Goal: Information Seeking & Learning: Learn about a topic

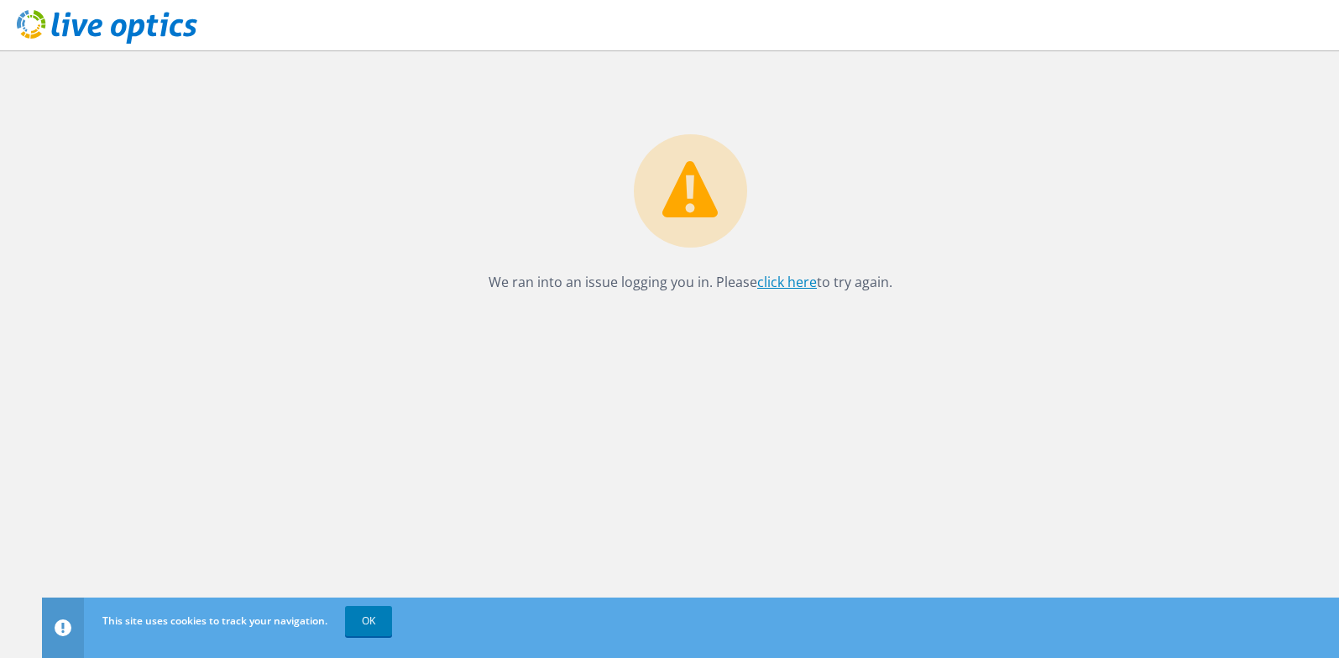
click at [785, 282] on link "click here" at bounding box center [787, 282] width 60 height 18
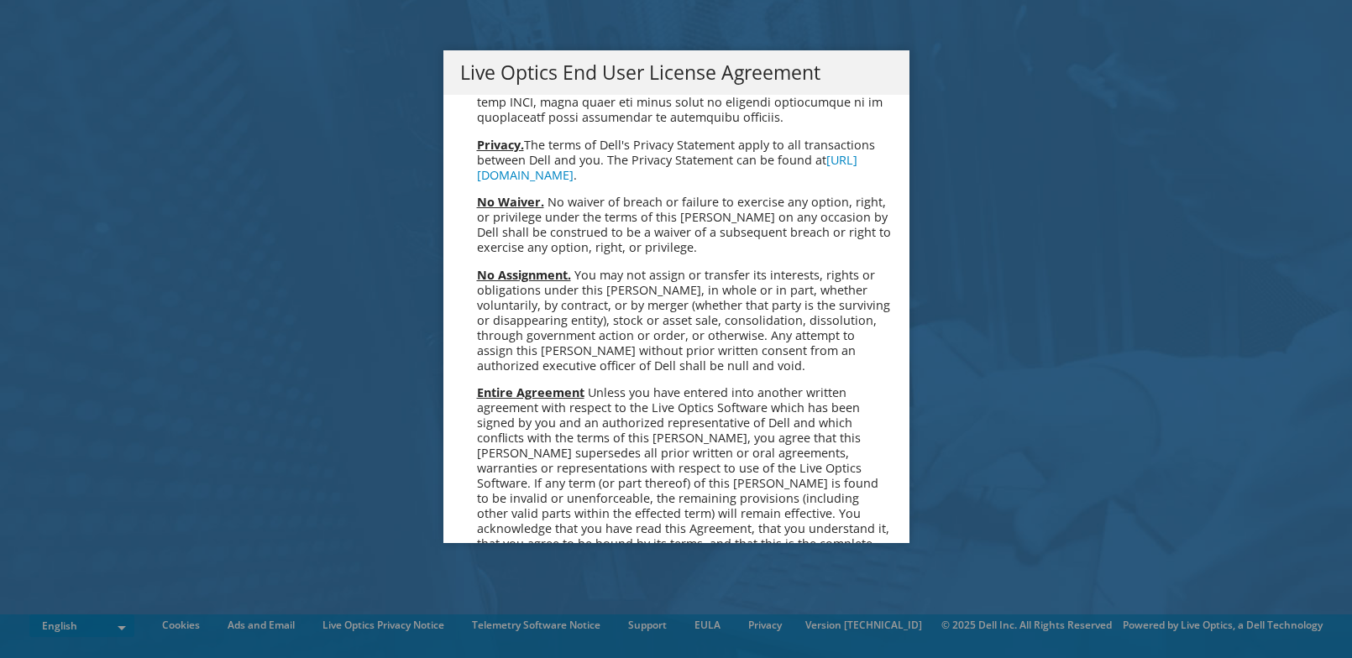
scroll to position [6349, 0]
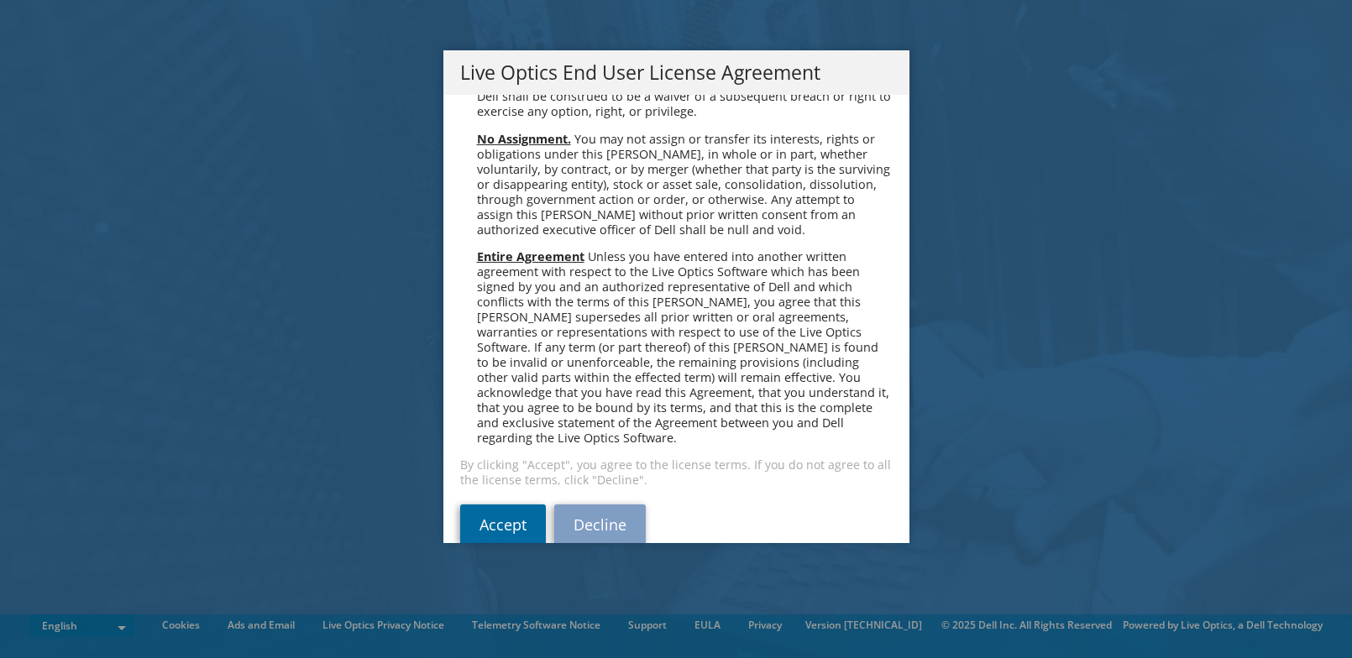
click at [500, 505] on link "Accept" at bounding box center [503, 525] width 86 height 40
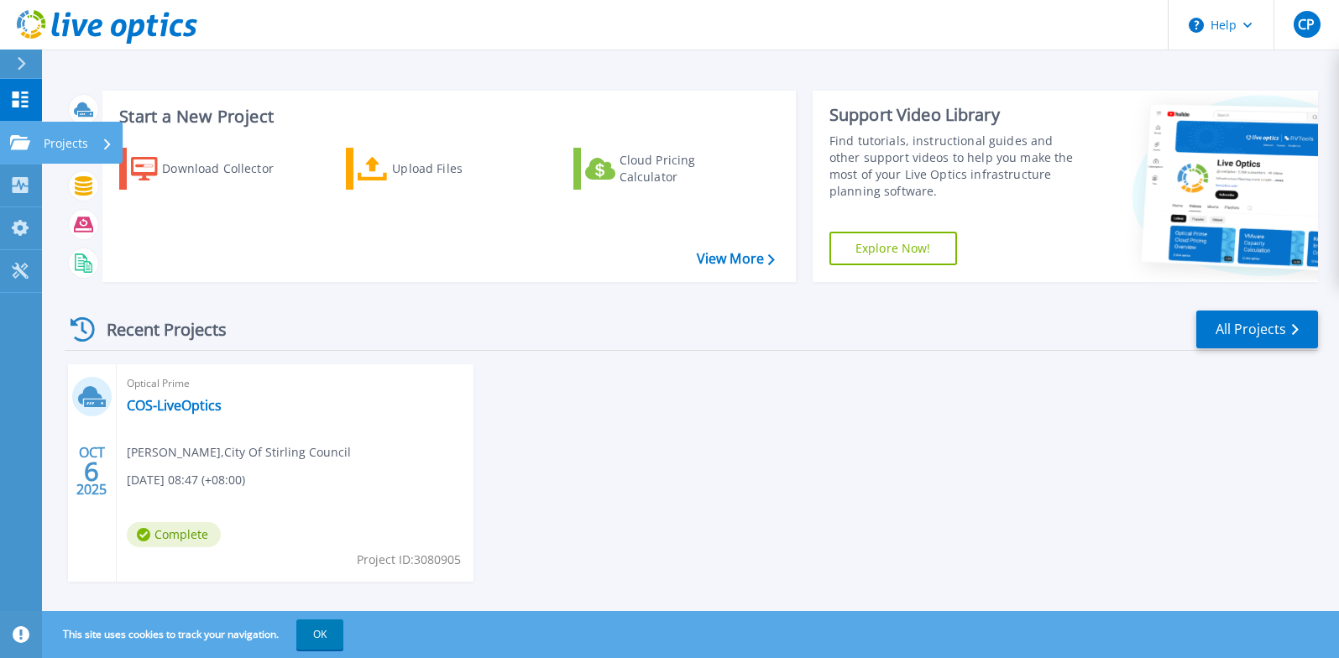
click at [29, 143] on icon at bounding box center [20, 142] width 20 height 14
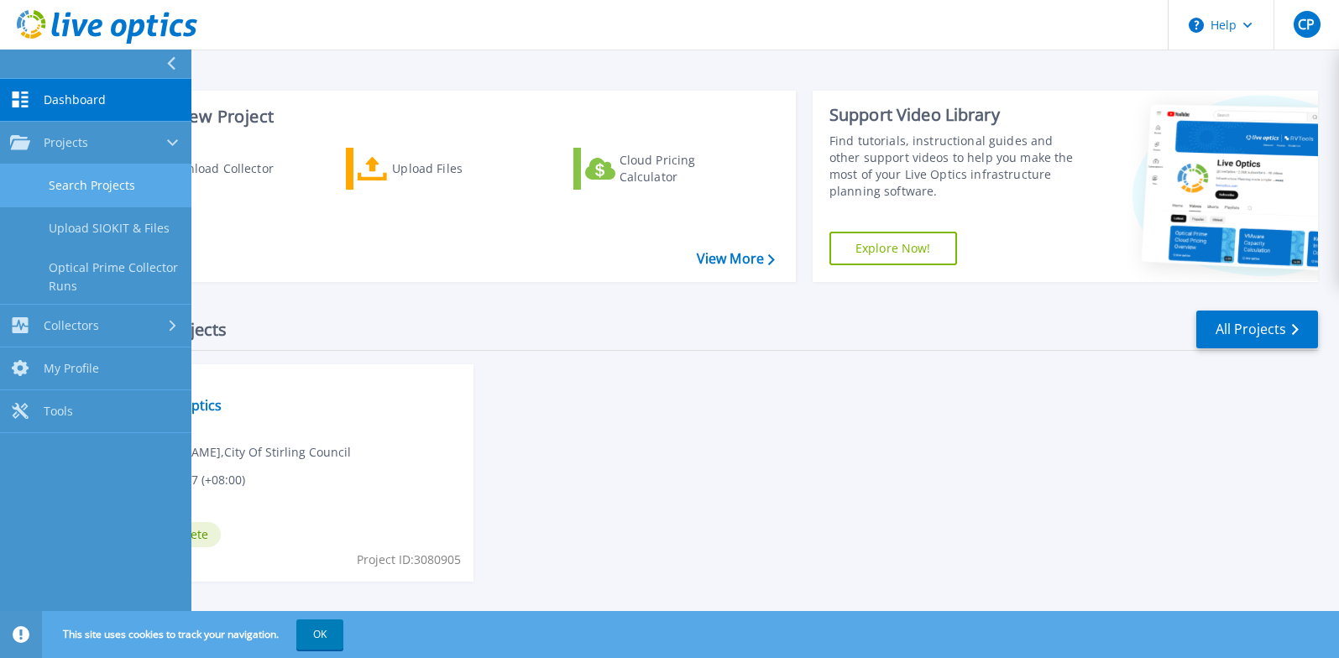
click at [76, 175] on link "Search Projects" at bounding box center [95, 186] width 191 height 43
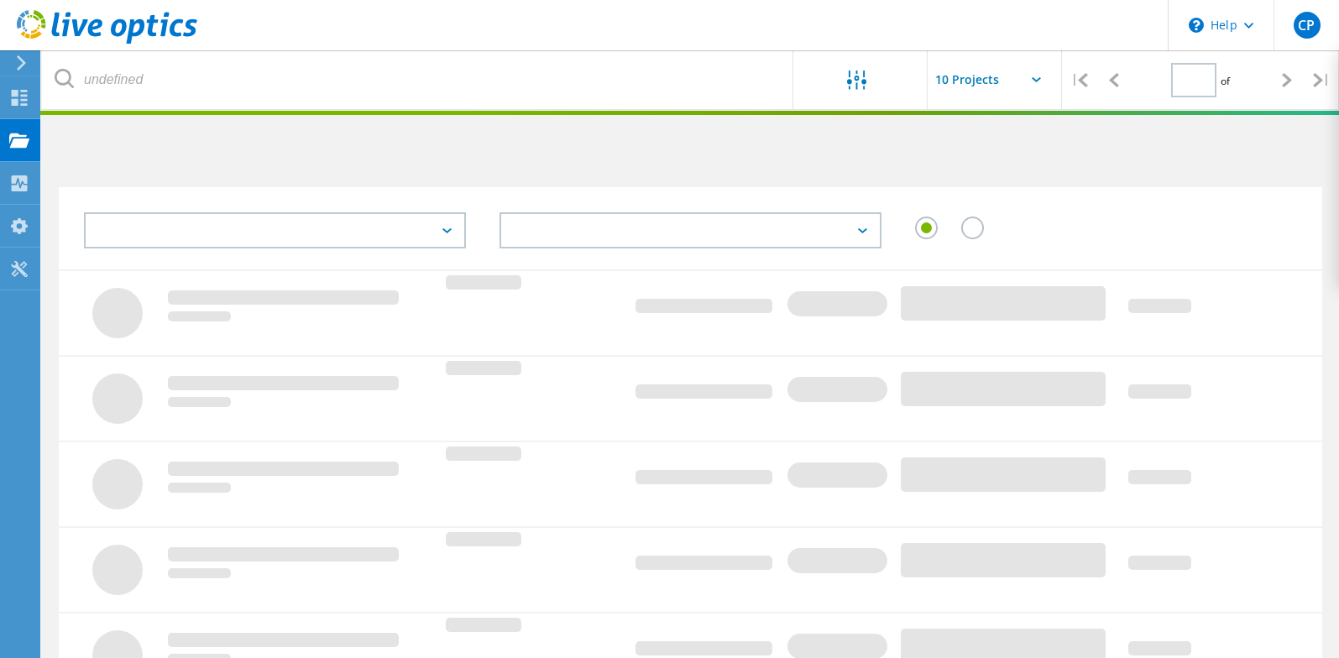
type input "1"
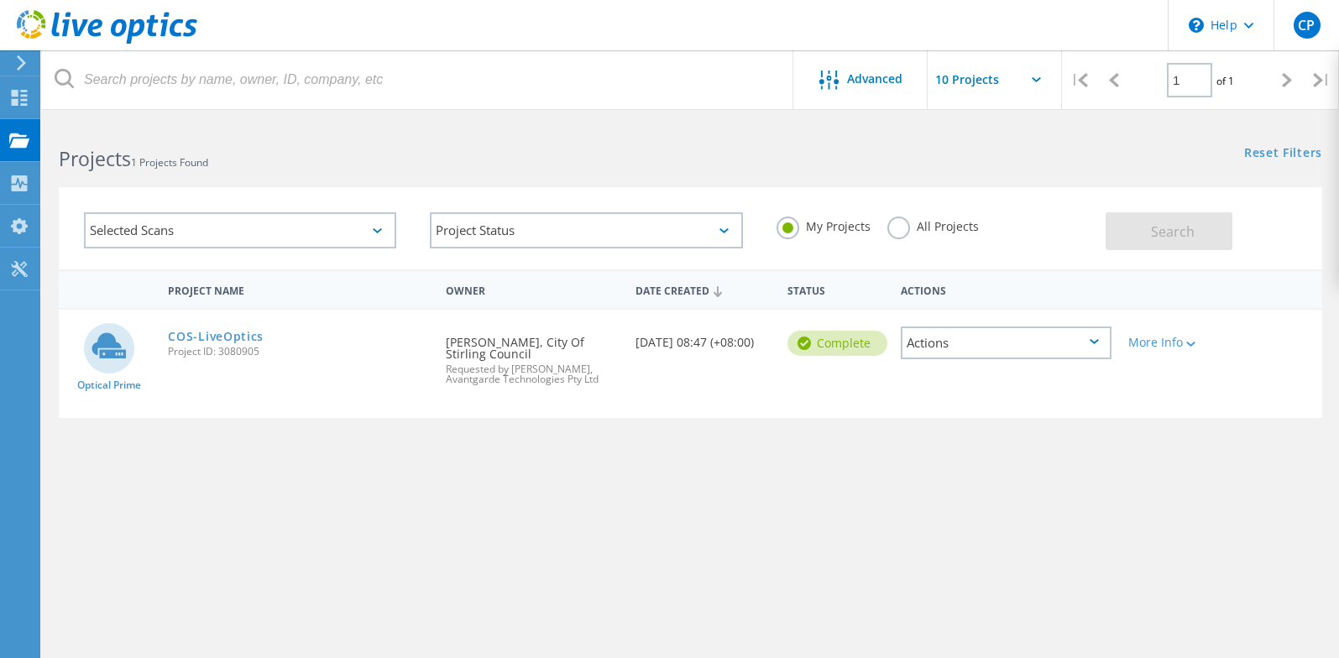
drag, startPoint x: 674, startPoint y: 355, endPoint x: 688, endPoint y: 357, distance: 13.5
click at [675, 355] on div "Date Created [DATE] 08:47 (+08:00)" at bounding box center [703, 337] width 152 height 55
click at [698, 359] on div "Date Created 10/06/2025, 08:47 (+08:00)" at bounding box center [703, 337] width 152 height 55
click at [1086, 351] on div "Actions" at bounding box center [1006, 343] width 211 height 33
click at [984, 327] on div "Project Details" at bounding box center [1006, 330] width 207 height 26
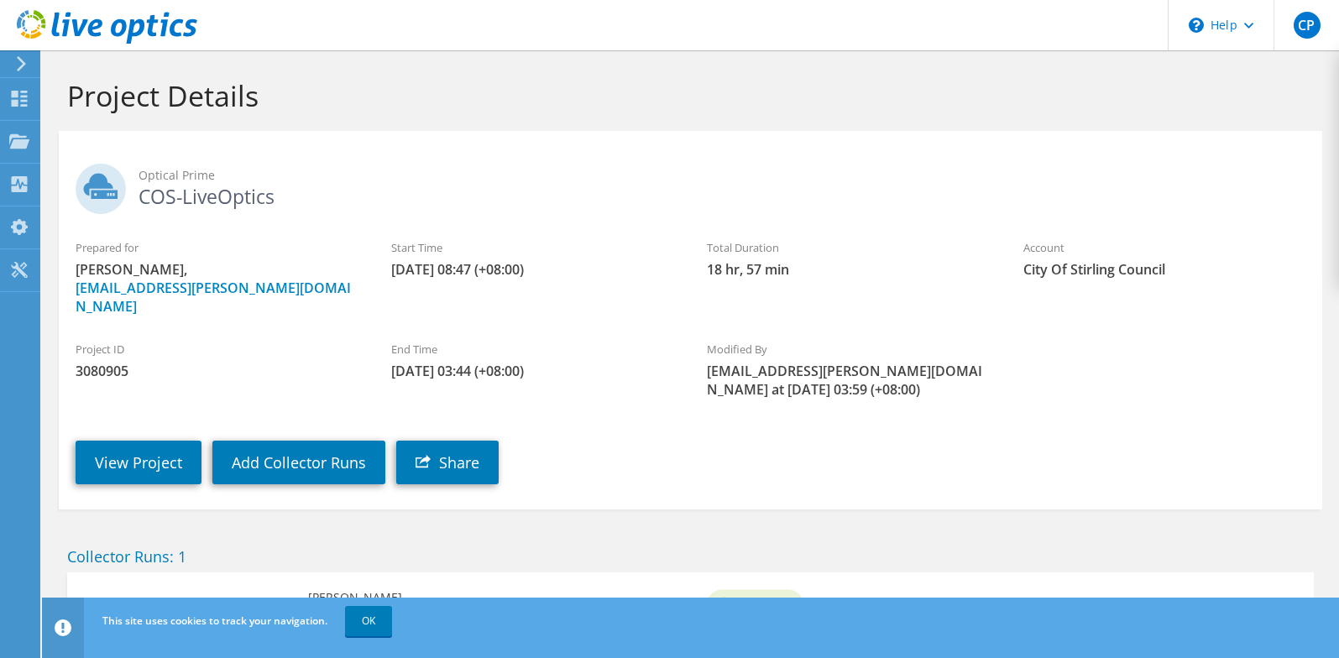
scroll to position [65, 0]
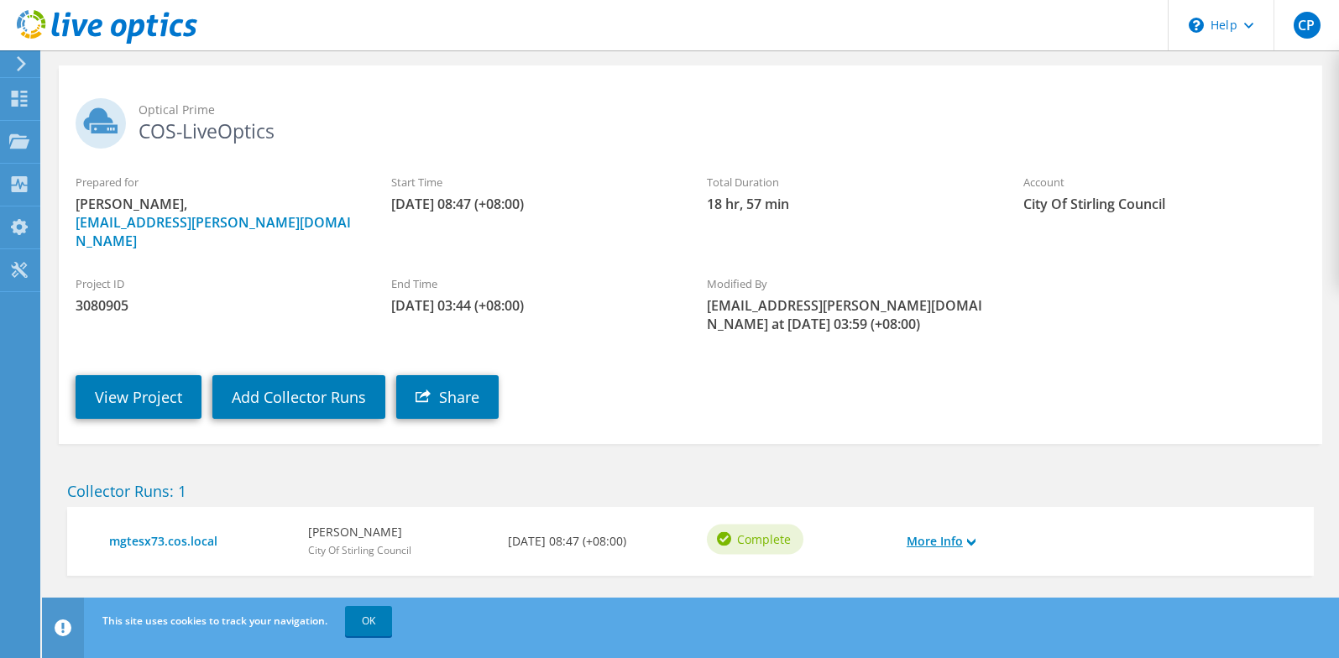
click at [971, 538] on use at bounding box center [971, 542] width 8 height 8
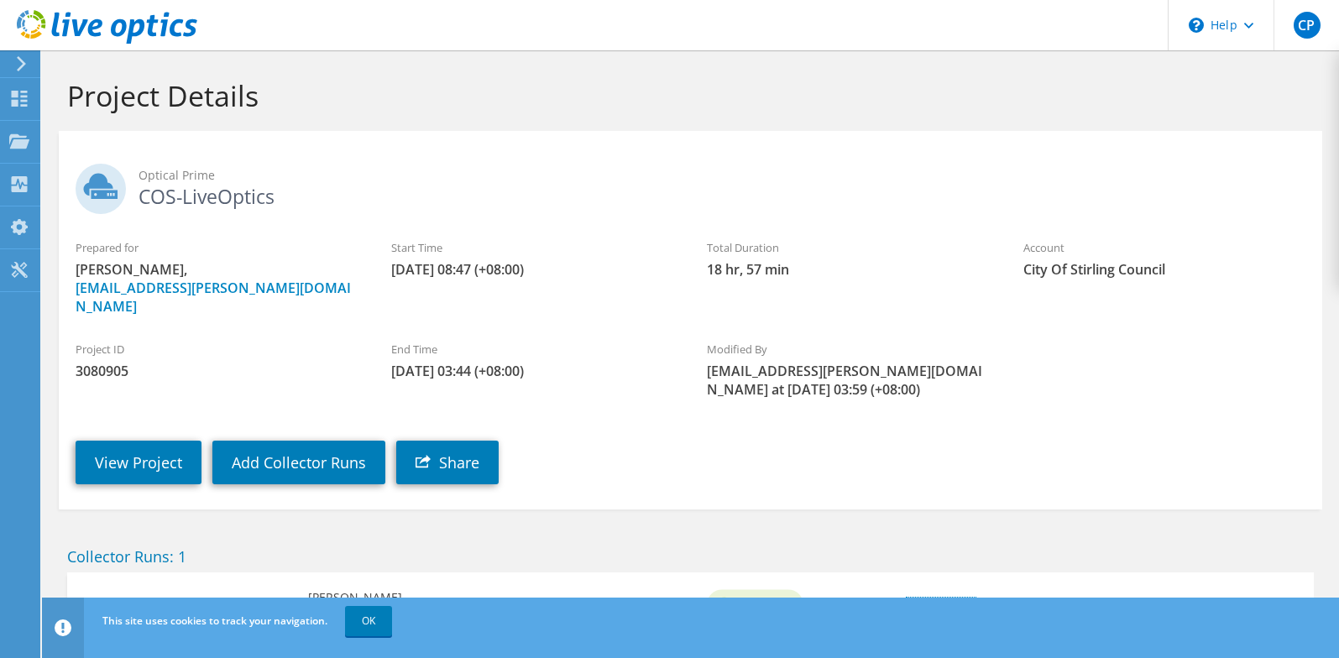
scroll to position [202, 0]
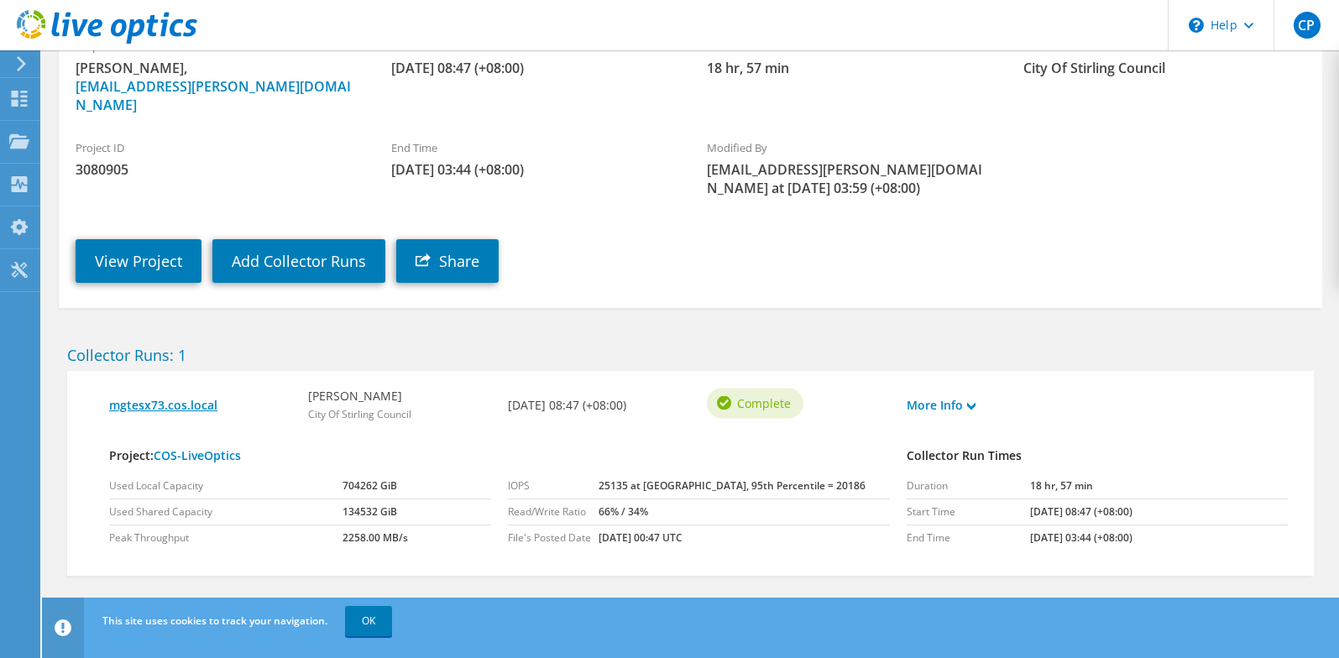
click at [167, 396] on link "mgtesx73.cos.local" at bounding box center [200, 405] width 182 height 18
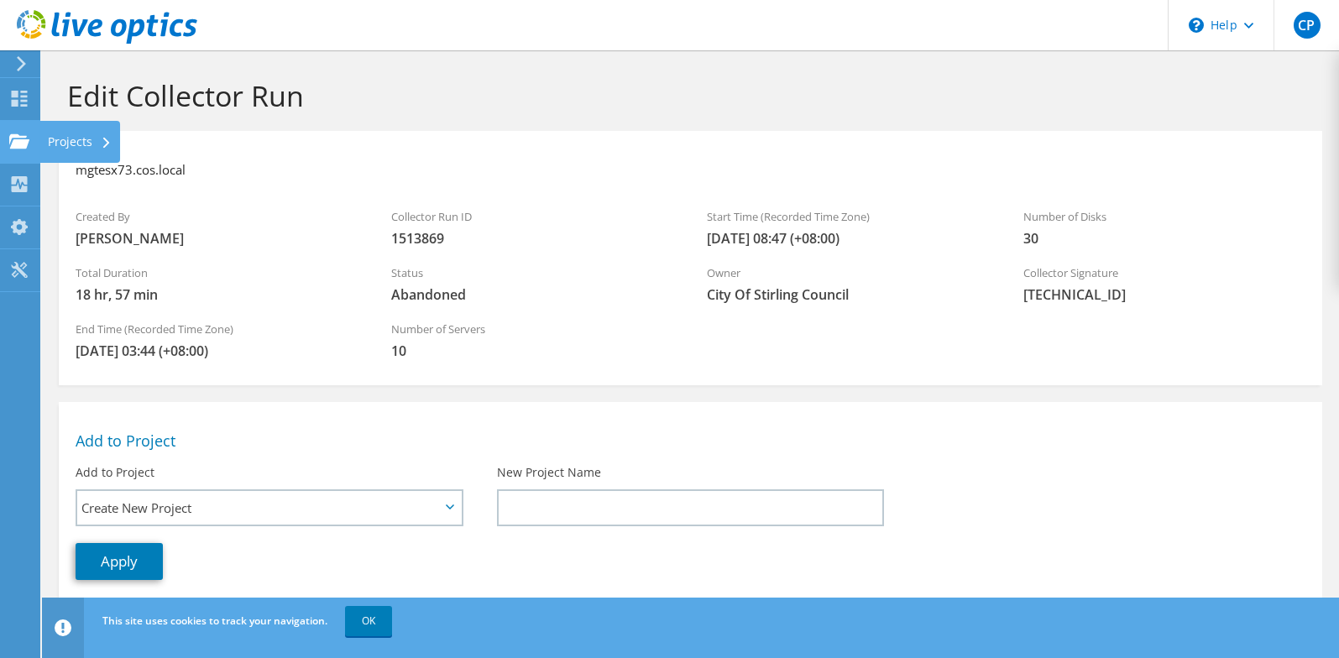
click at [20, 138] on icon at bounding box center [19, 141] width 20 height 16
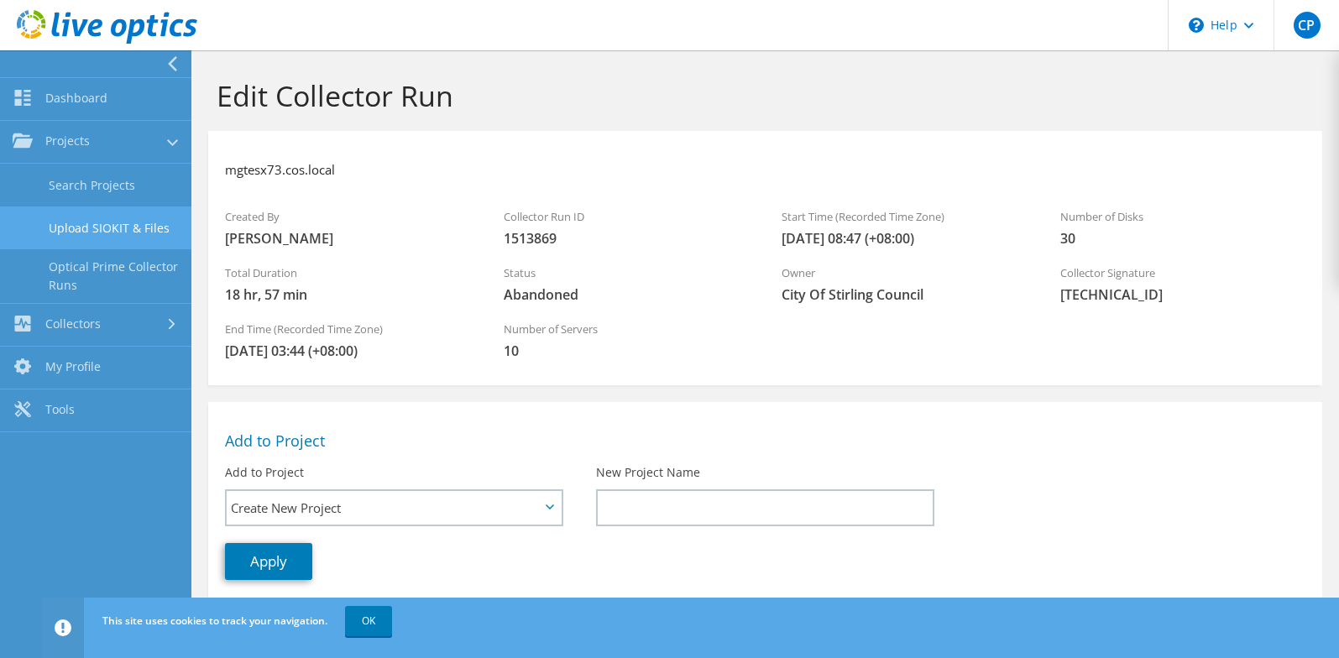
click at [135, 228] on link "Upload SIOKIT & Files" at bounding box center [95, 228] width 191 height 43
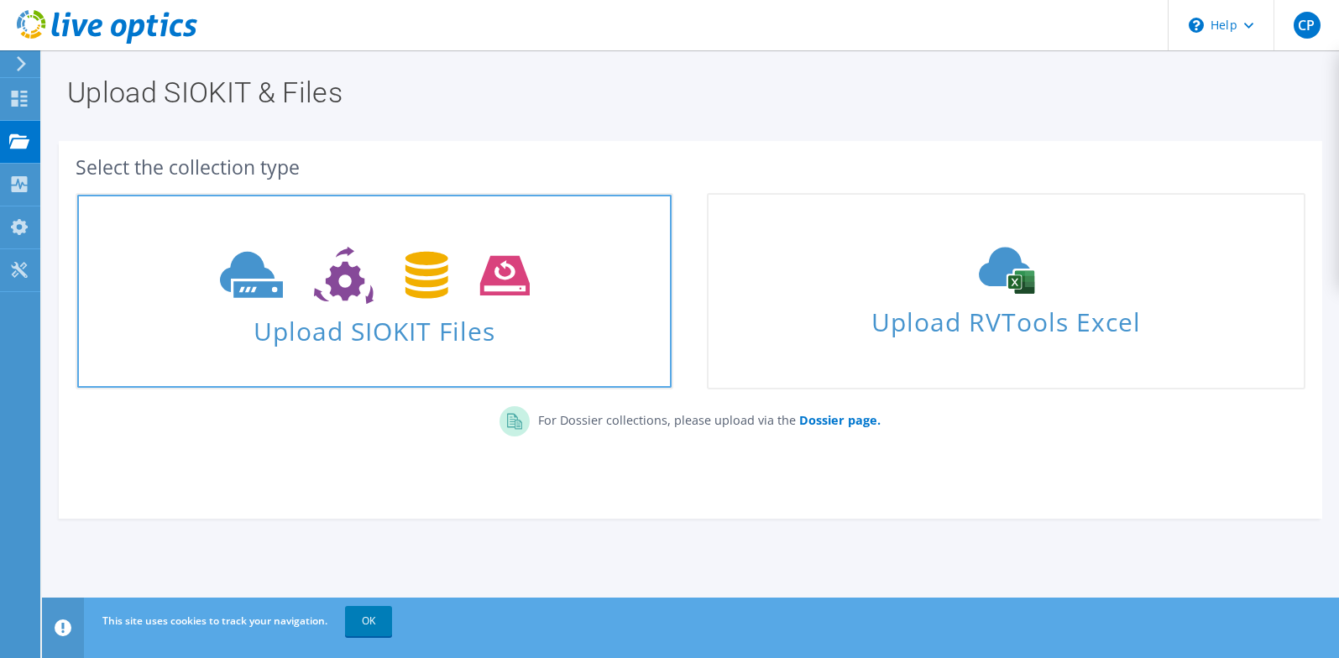
click at [374, 285] on icon at bounding box center [375, 276] width 310 height 58
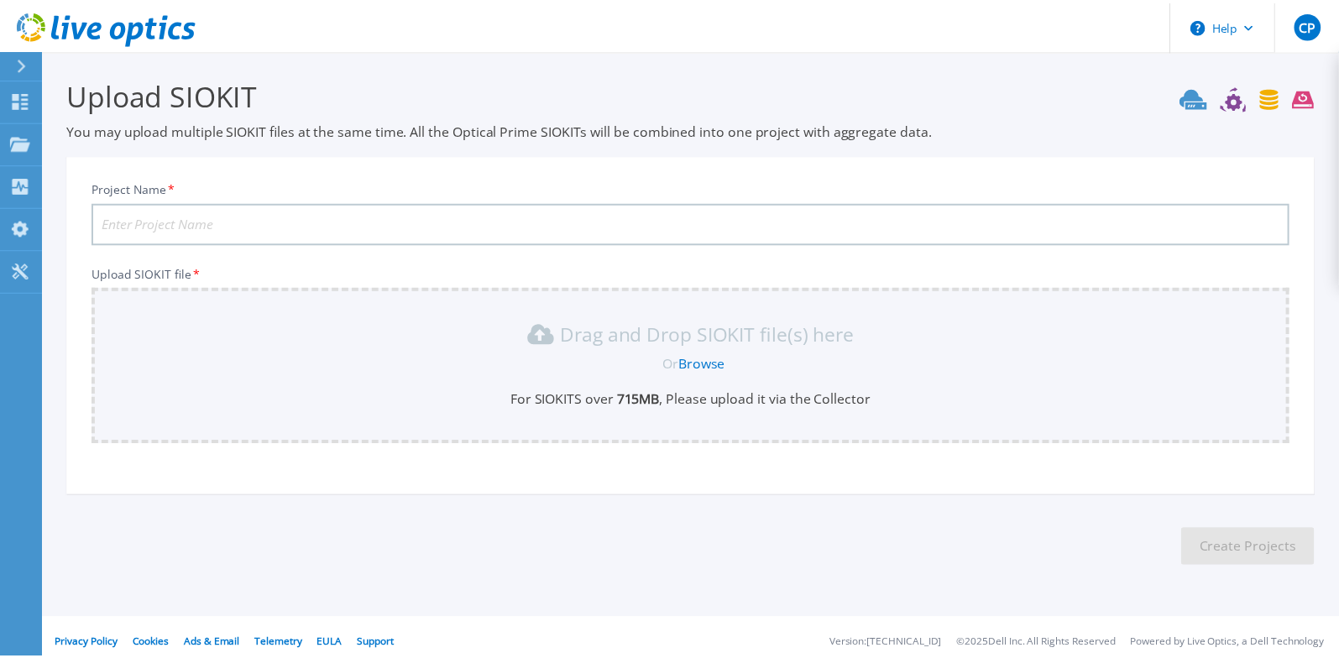
scroll to position [11, 0]
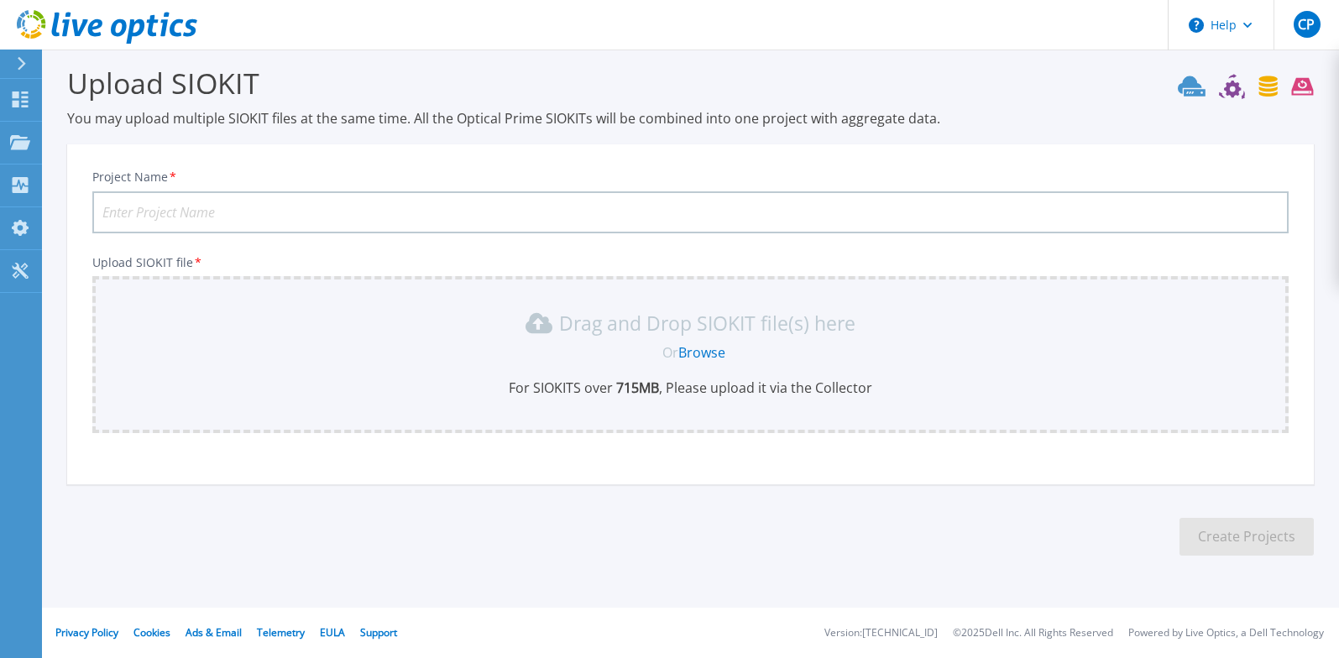
click at [818, 228] on input "Project Name *" at bounding box center [690, 212] width 1196 height 42
click at [57, 142] on p "Projects" at bounding box center [66, 144] width 44 height 44
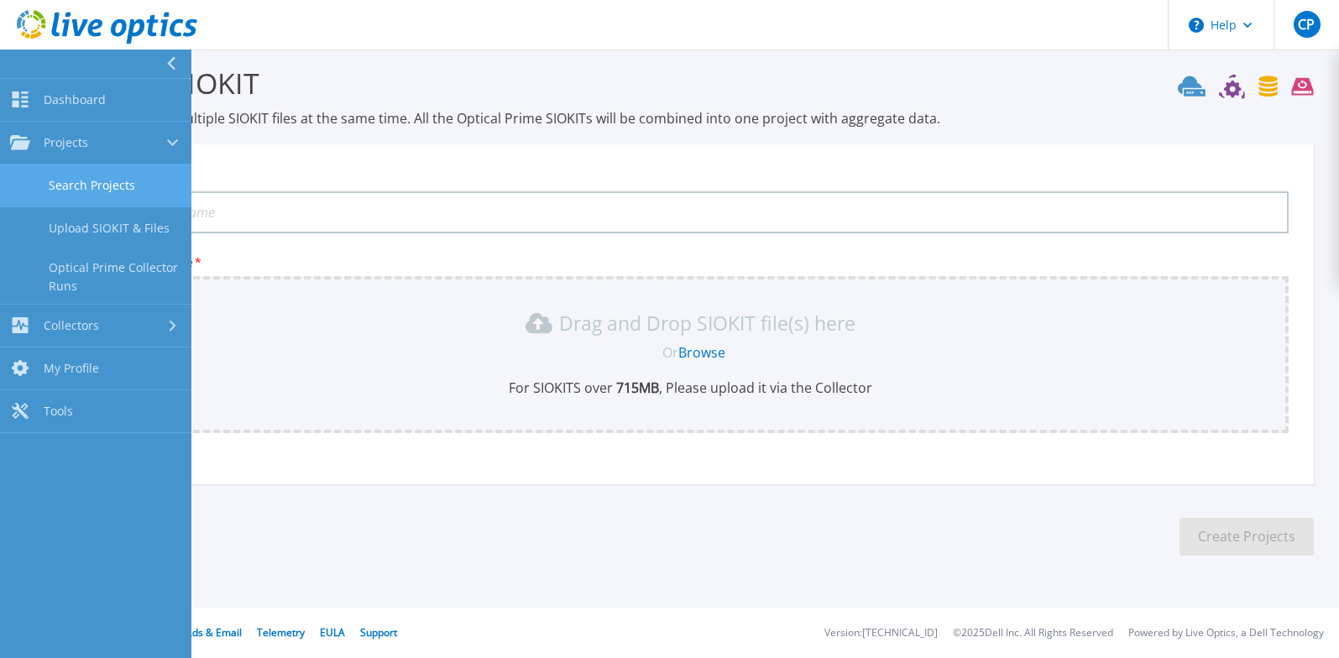
click at [126, 186] on link "Search Projects" at bounding box center [95, 186] width 191 height 43
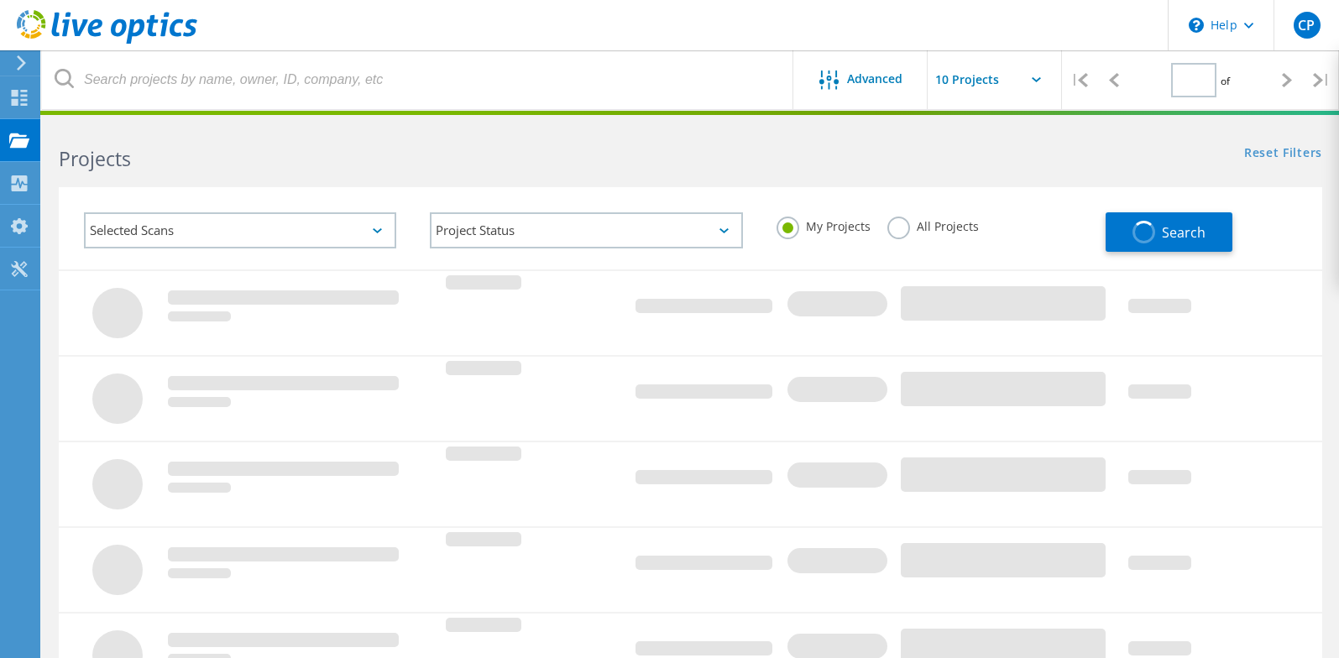
type input "1"
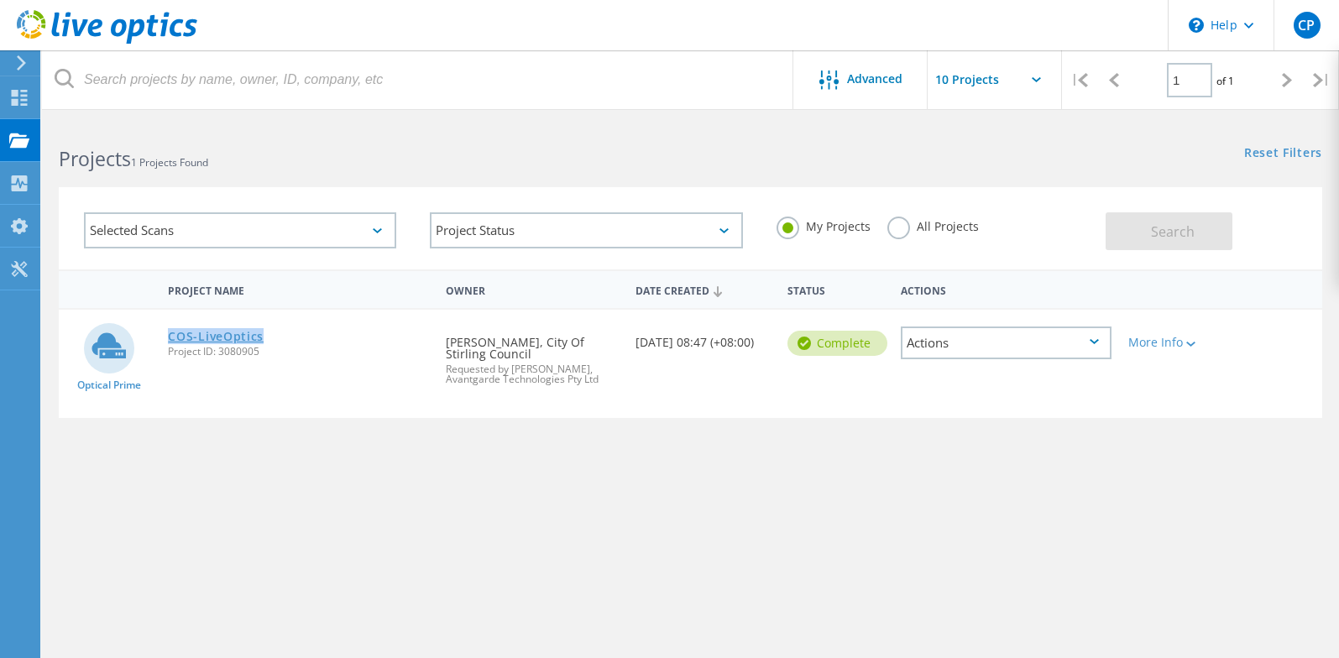
drag, startPoint x: 282, startPoint y: 337, endPoint x: 172, endPoint y: 334, distance: 110.0
click at [172, 334] on div "COS-LiveOptics Project ID: 3080905" at bounding box center [299, 342] width 278 height 64
copy link "COS-LiveOptics"
click at [1186, 346] on div at bounding box center [1189, 343] width 13 height 10
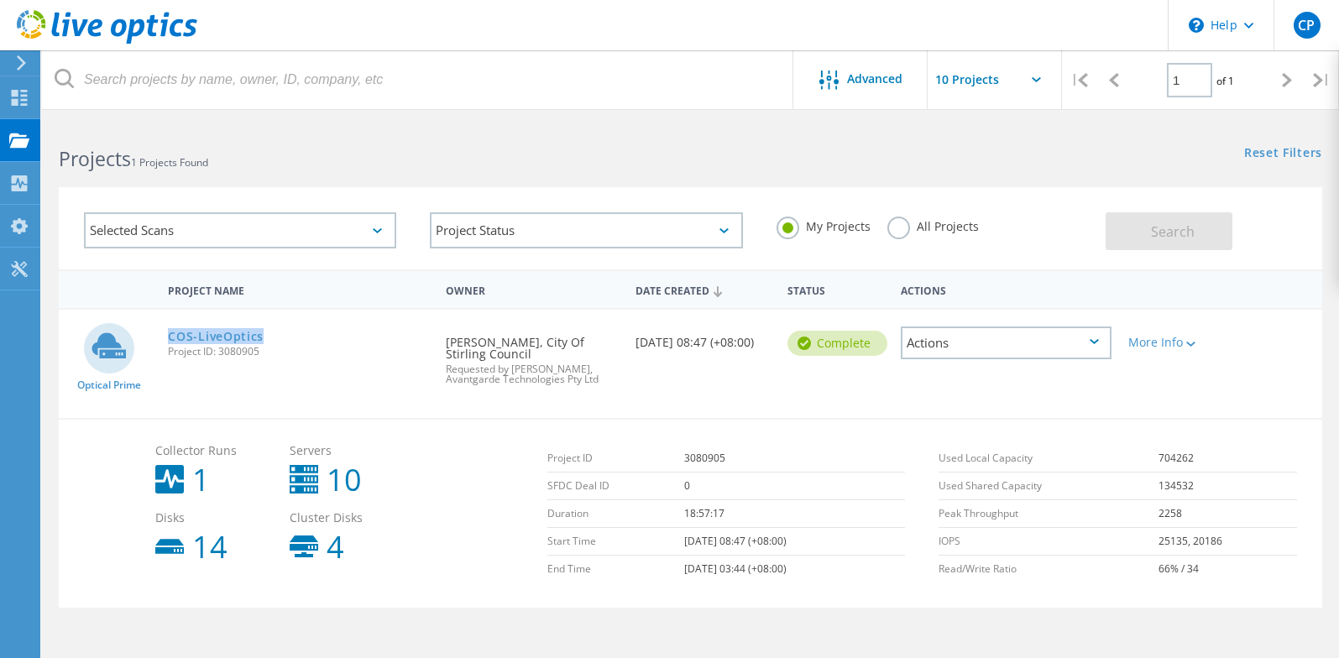
scroll to position [115, 0]
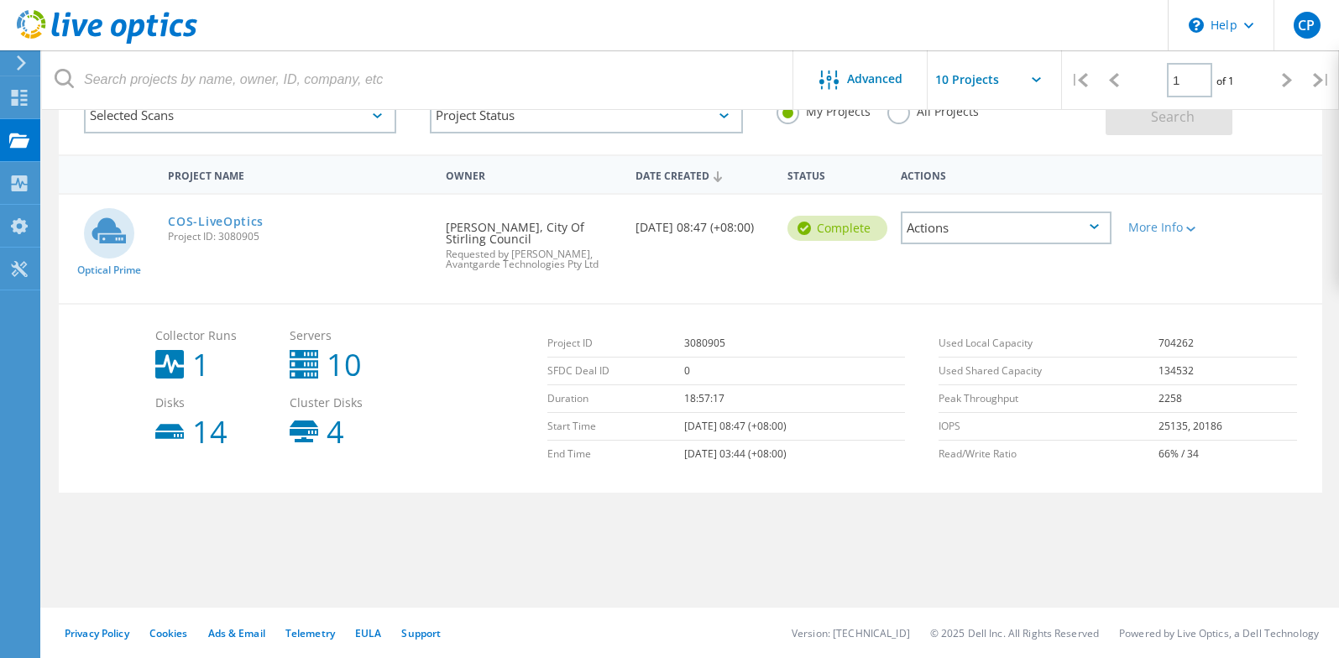
click at [289, 365] on div "Servers 10" at bounding box center [348, 355] width 134 height 67
click at [1020, 238] on div "Actions" at bounding box center [1006, 228] width 211 height 33
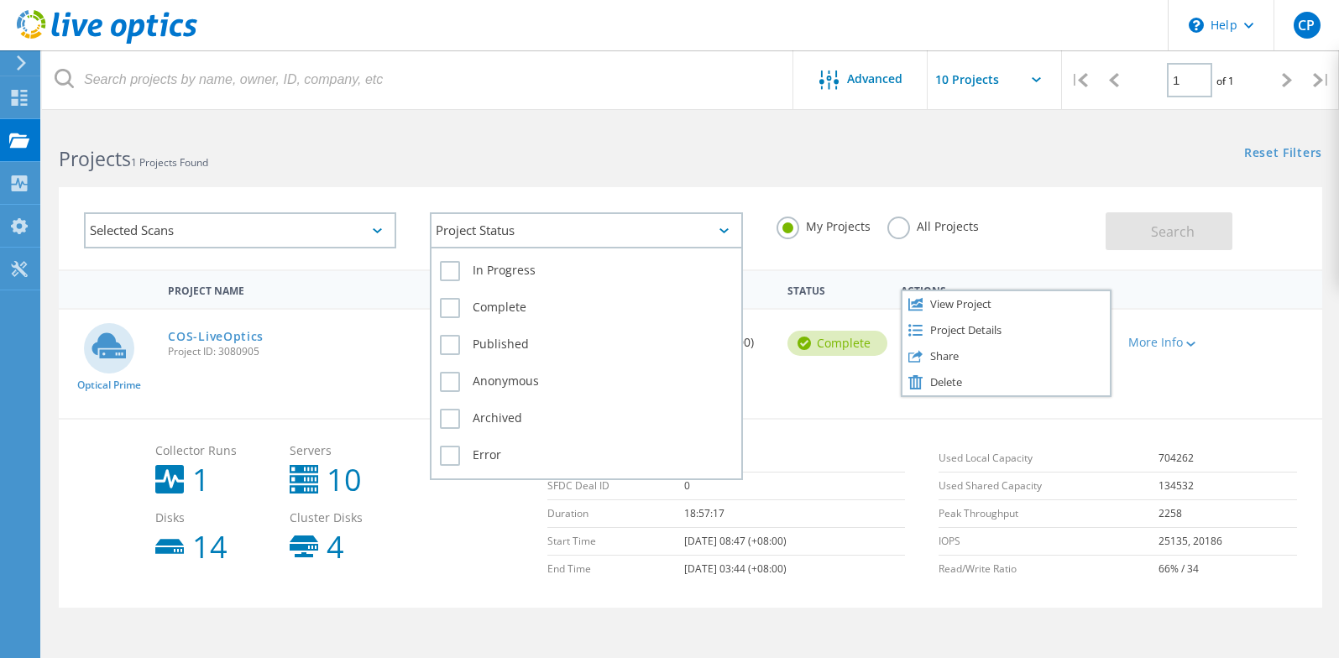
click at [720, 233] on icon at bounding box center [724, 230] width 9 height 5
click at [451, 305] on label "Complete" at bounding box center [586, 308] width 292 height 20
click at [0, 0] on input "Complete" at bounding box center [0, 0] width 0 height 0
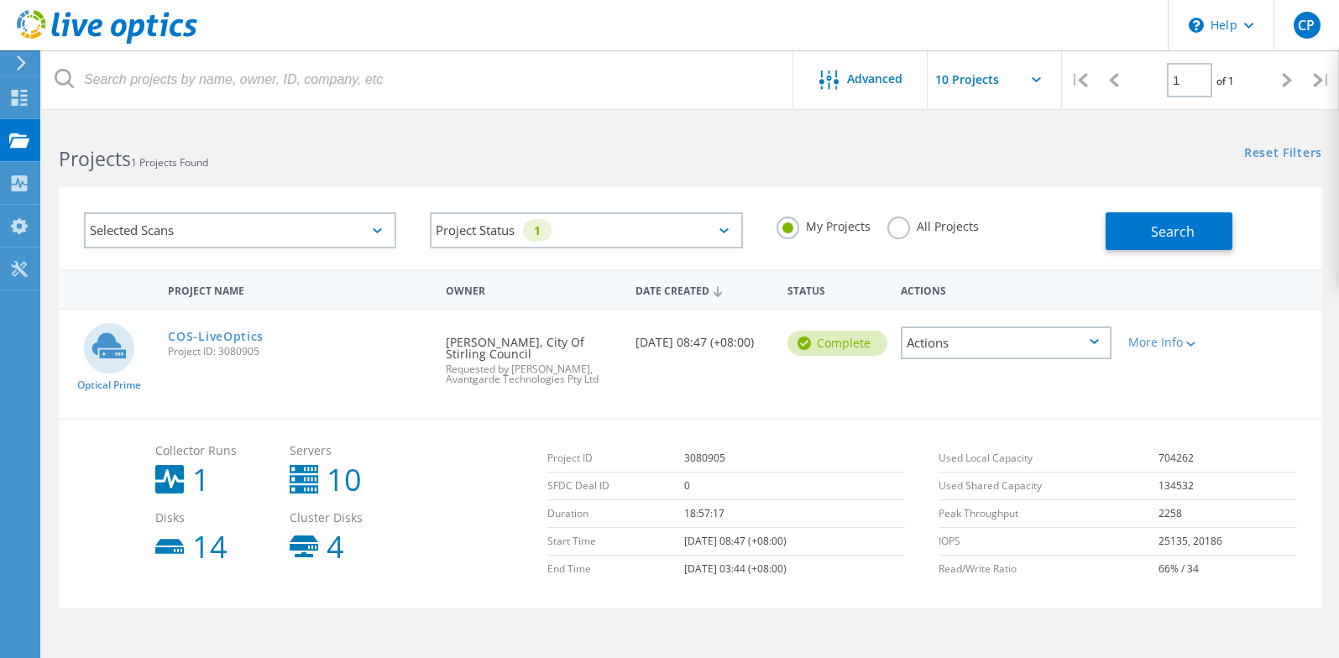
click at [1288, 301] on div "Project Name Owner Date Created Status Actions" at bounding box center [691, 289] width 1264 height 39
click at [73, 139] on div "Projects" at bounding box center [80, 140] width 64 height 12
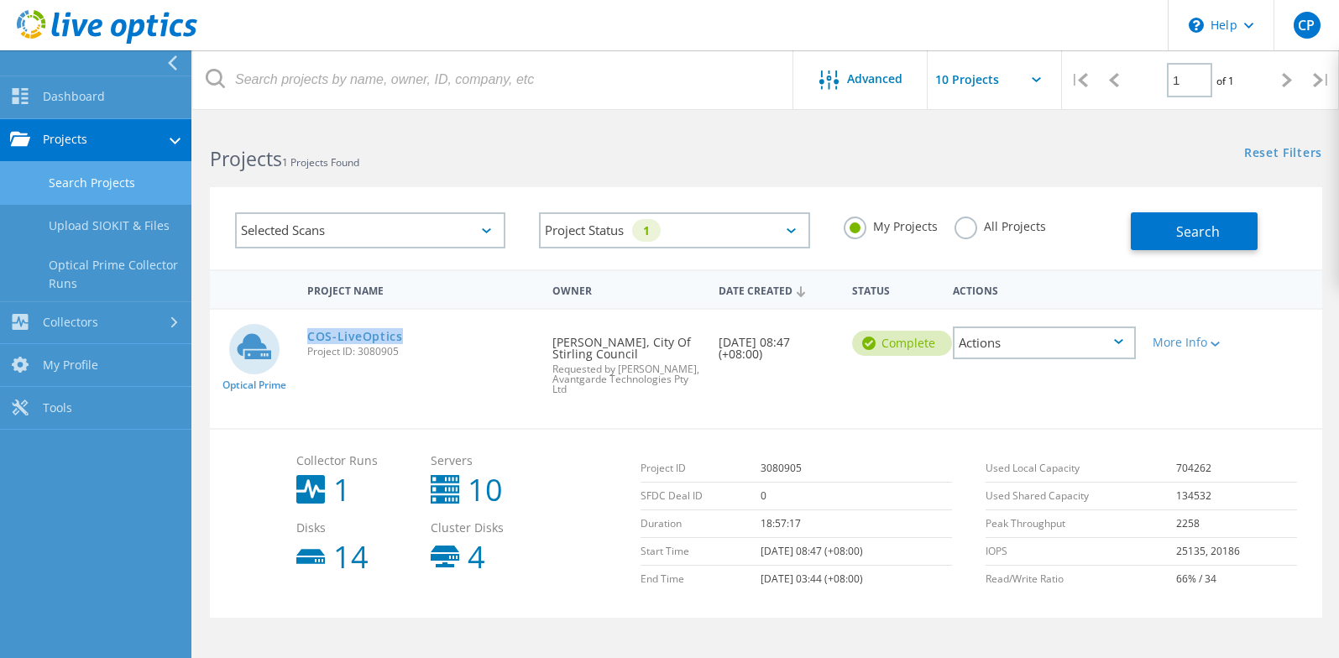
drag, startPoint x: 422, startPoint y: 338, endPoint x: 302, endPoint y: 332, distance: 120.3
click at [302, 332] on div "COS-LiveOptics Project ID: 3080905" at bounding box center [421, 342] width 245 height 64
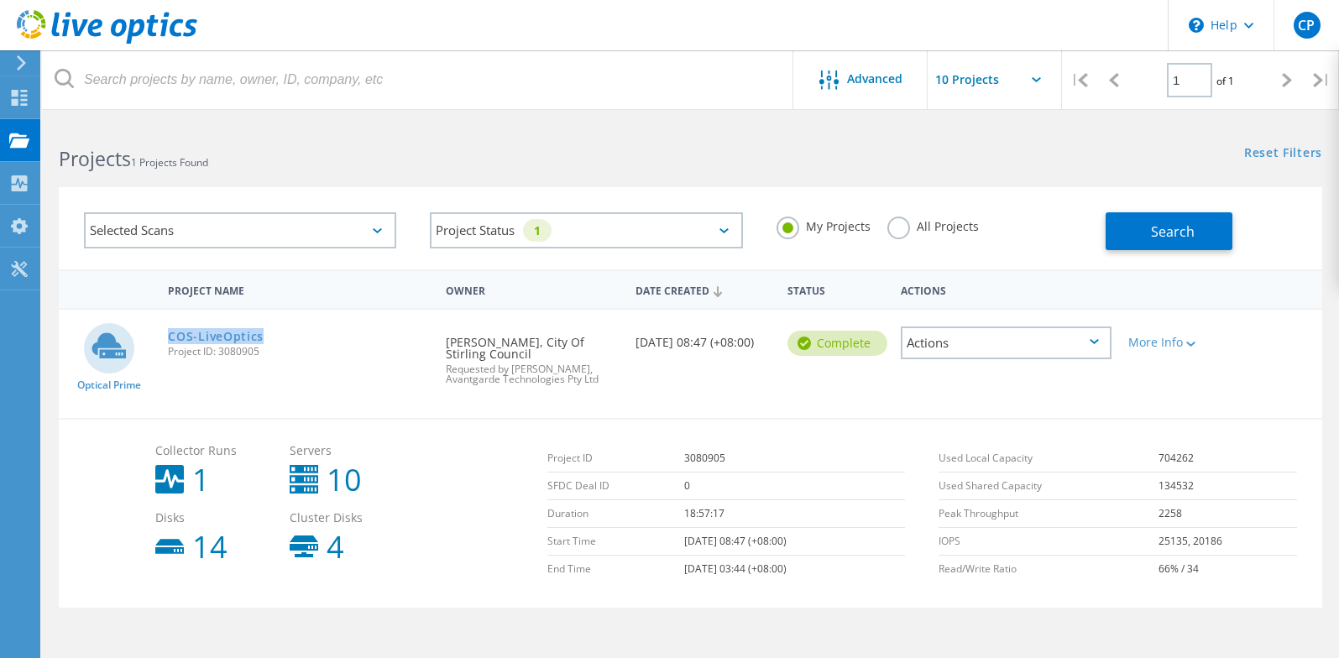
copy link "COS-LiveOptics"
click at [81, 144] on div "Projects" at bounding box center [80, 140] width 64 height 12
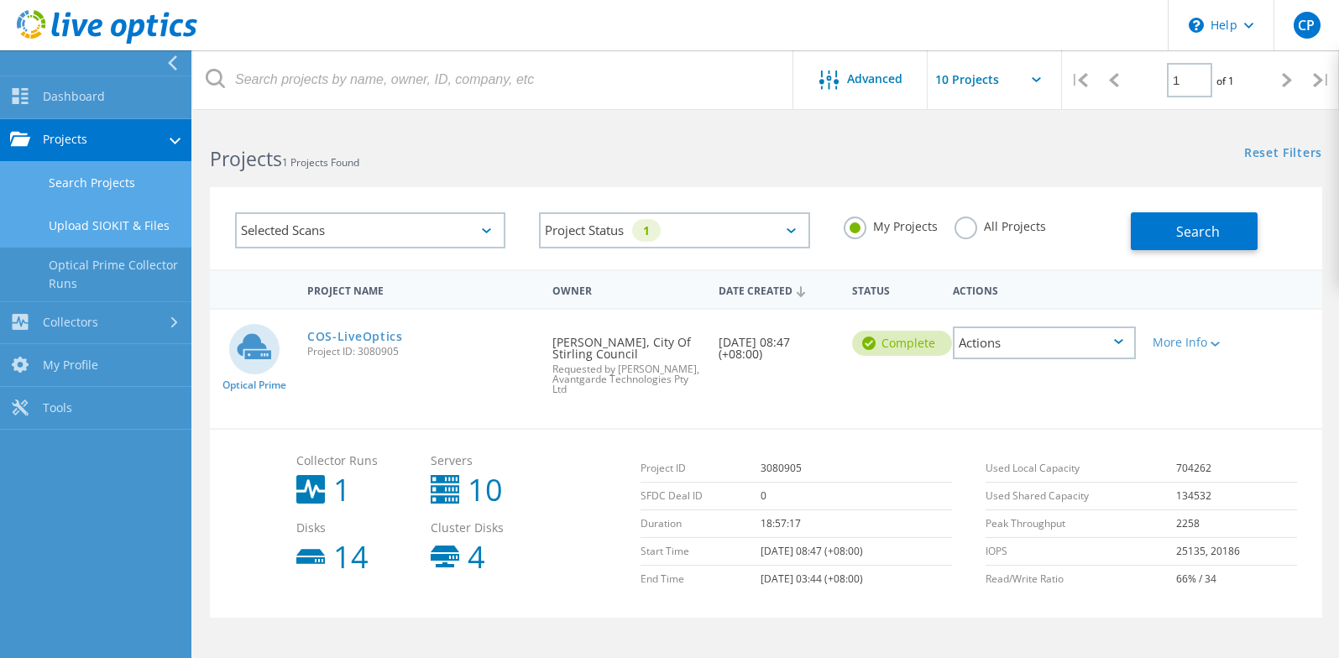
click at [107, 217] on link "Upload SIOKIT & Files" at bounding box center [95, 226] width 191 height 43
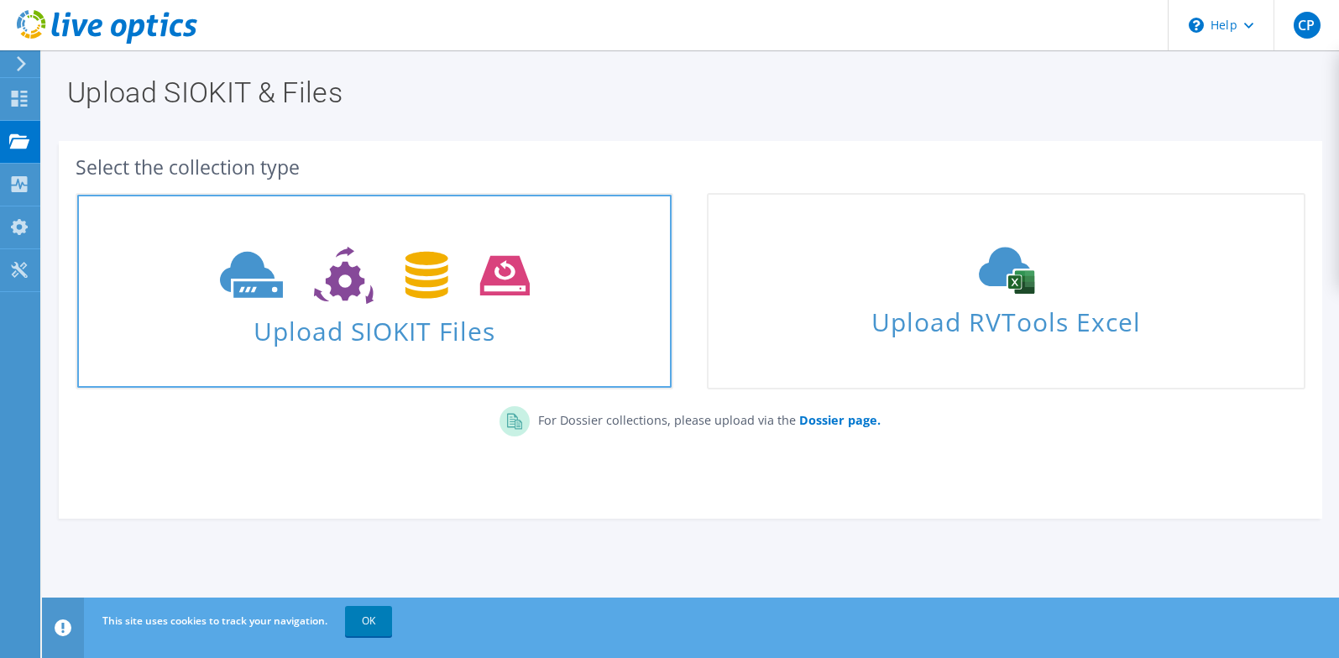
click at [364, 306] on span at bounding box center [374, 273] width 594 height 71
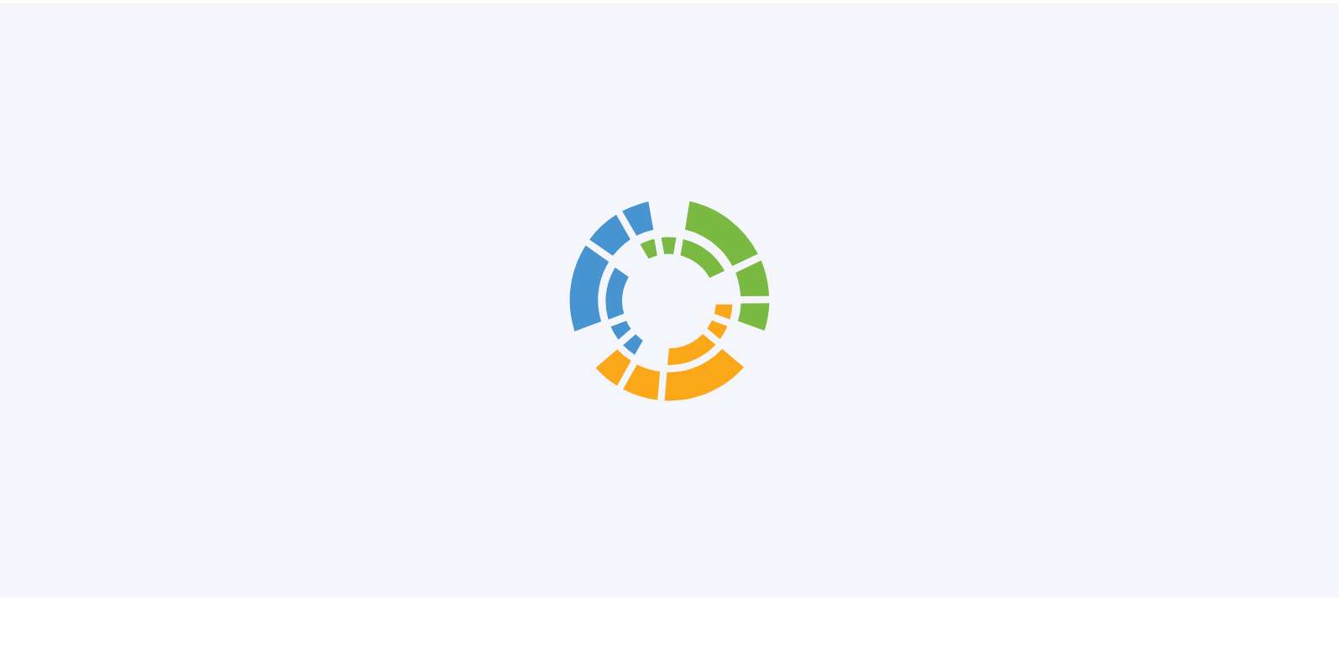
scroll to position [11, 0]
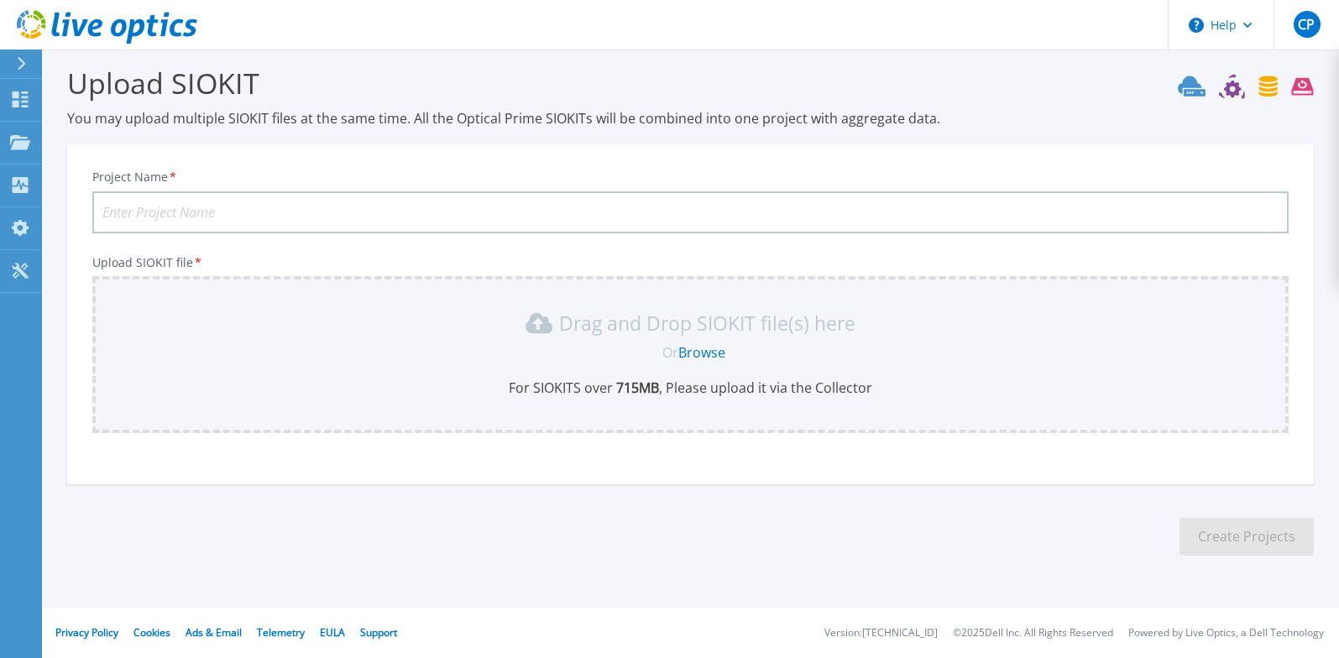
click at [276, 206] on input "Project Name *" at bounding box center [690, 212] width 1196 height 42
paste input "COS-LiveOptics"
click at [338, 214] on input "COS-LiveOptics" at bounding box center [690, 212] width 1196 height 42
type input "COS-LiveOptics"
click at [714, 351] on link "Browse" at bounding box center [701, 352] width 47 height 18
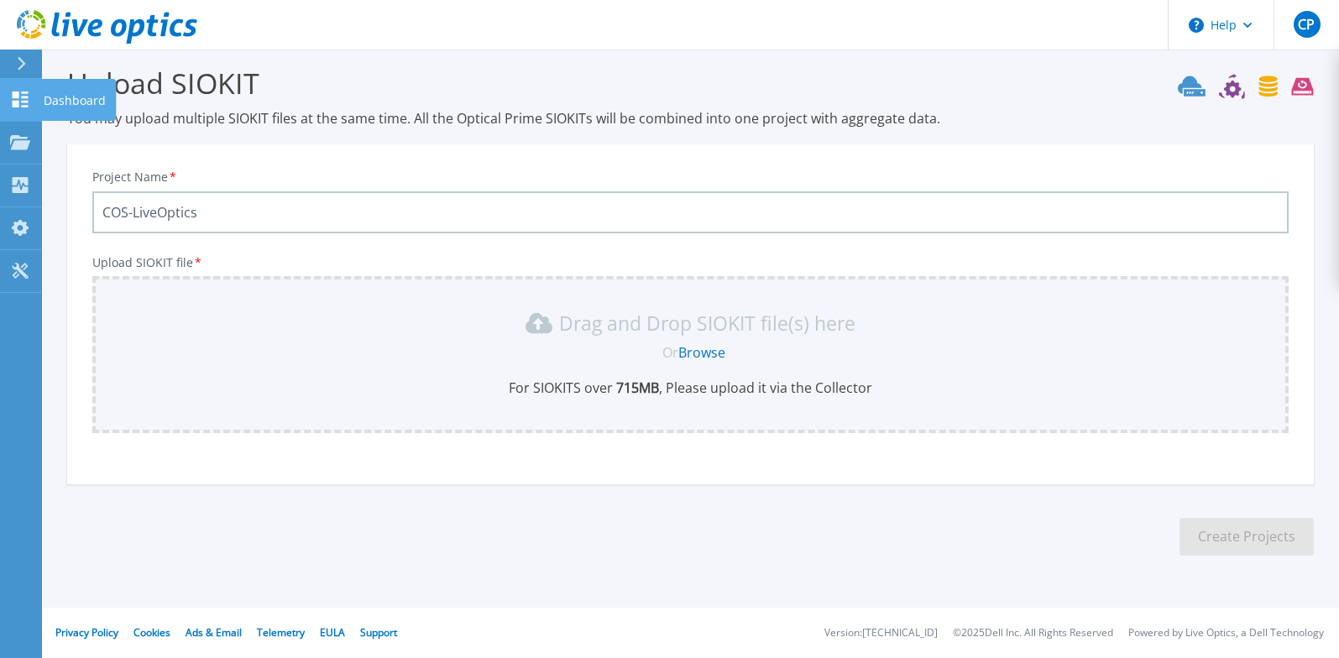
click at [15, 98] on icon at bounding box center [21, 100] width 16 height 16
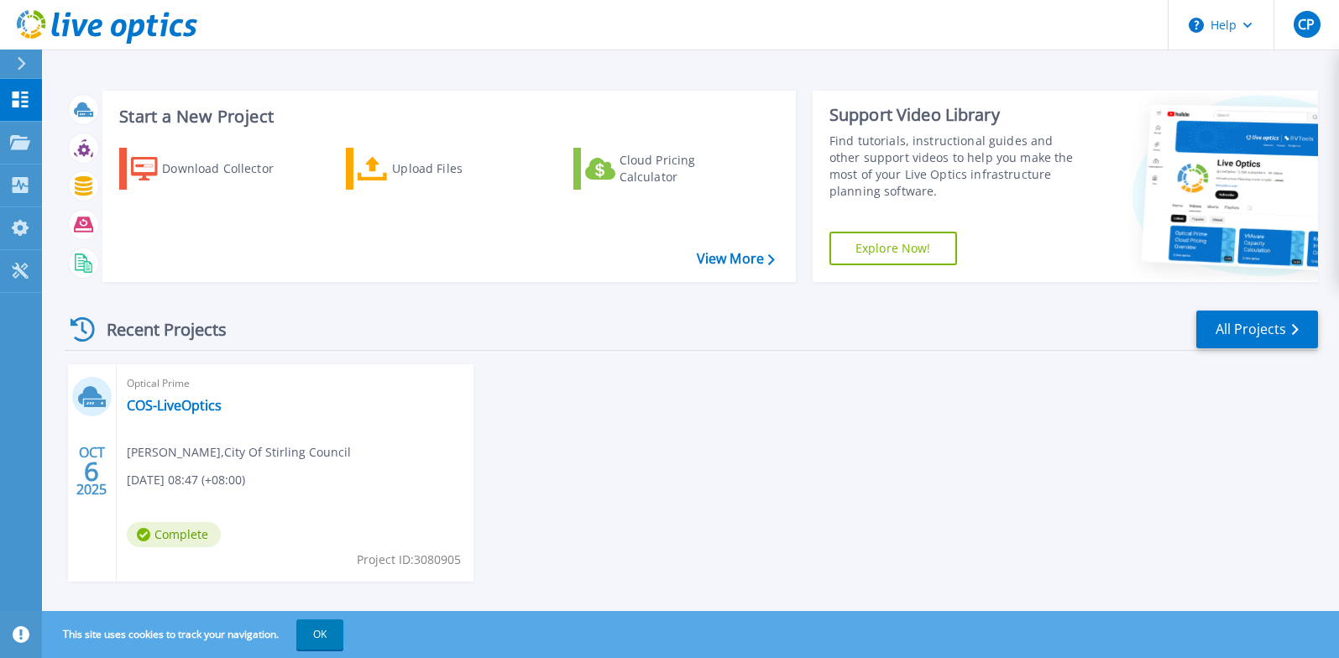
click at [85, 464] on span "6" at bounding box center [91, 471] width 15 height 14
click at [200, 409] on link "COS-LiveOptics" at bounding box center [174, 405] width 95 height 17
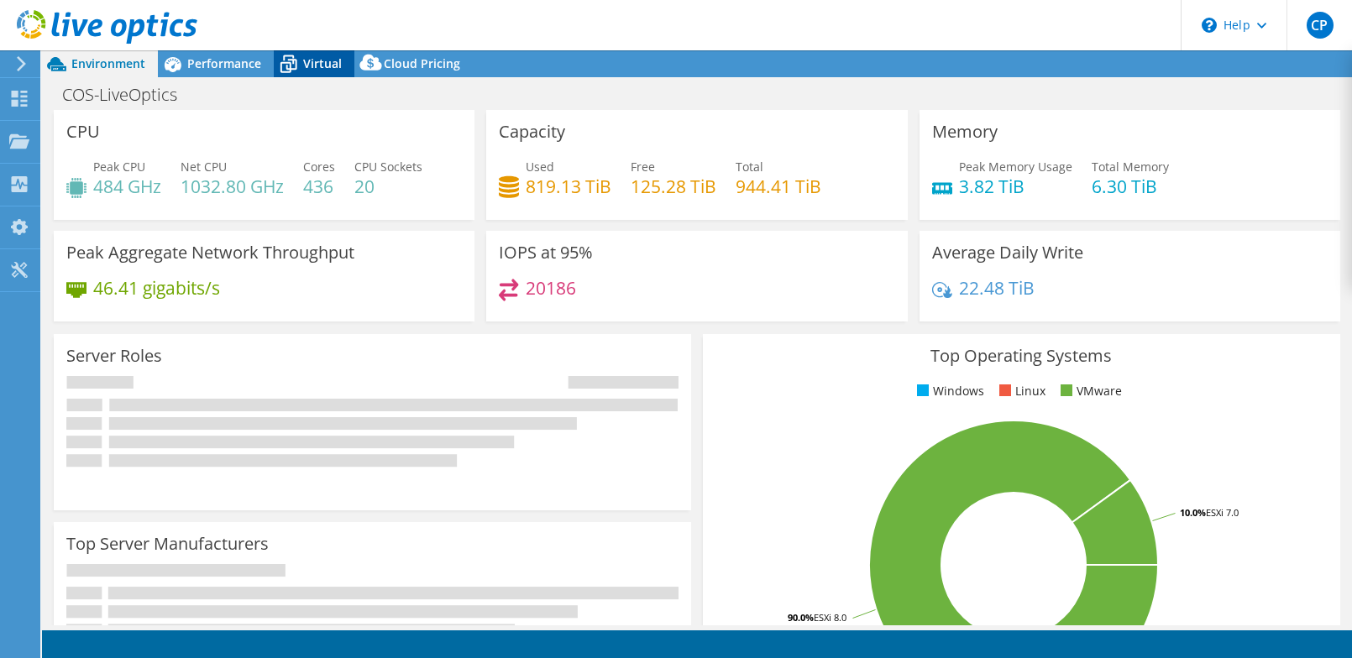
click at [315, 65] on span "Virtual" at bounding box center [322, 63] width 39 height 16
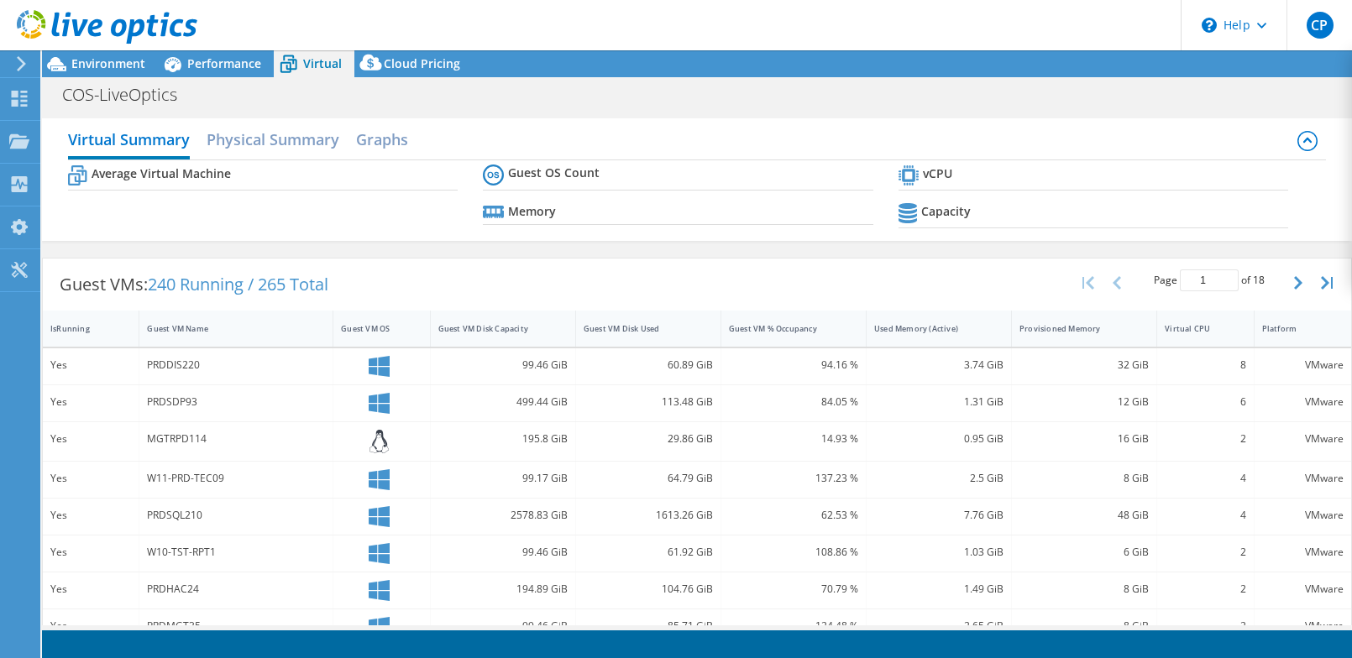
select select "USD"
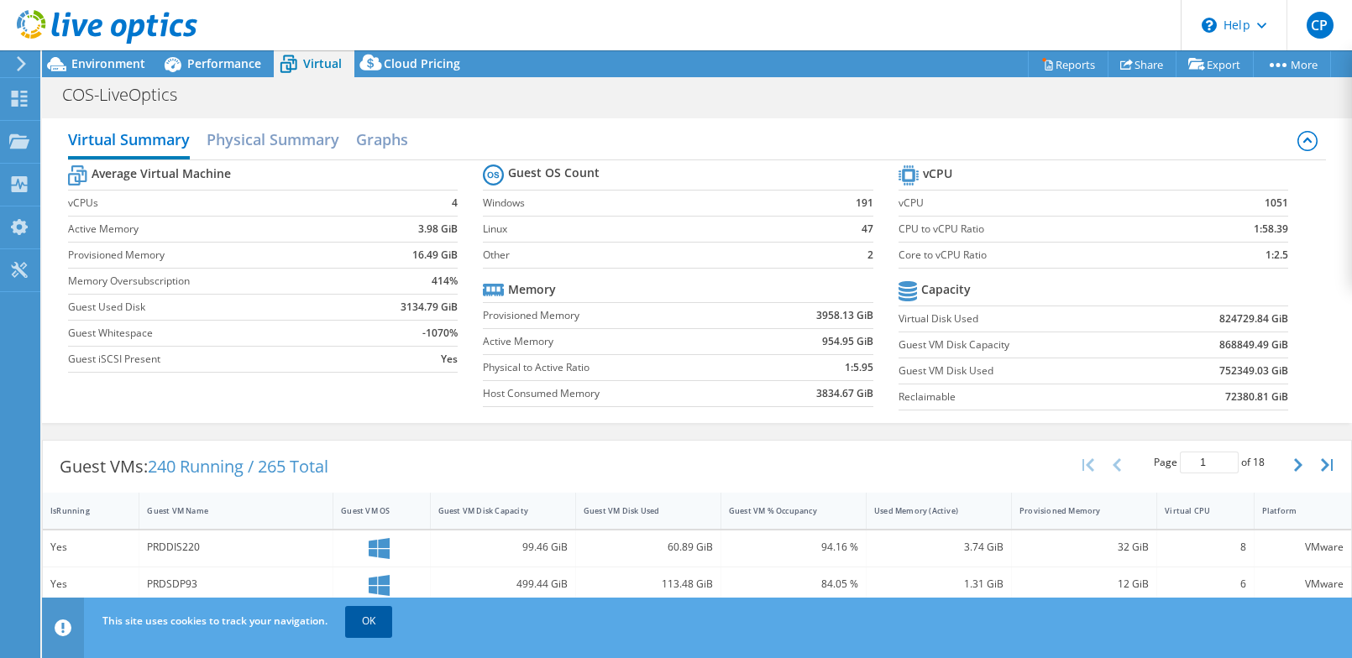
click at [367, 623] on link "OK" at bounding box center [368, 621] width 47 height 30
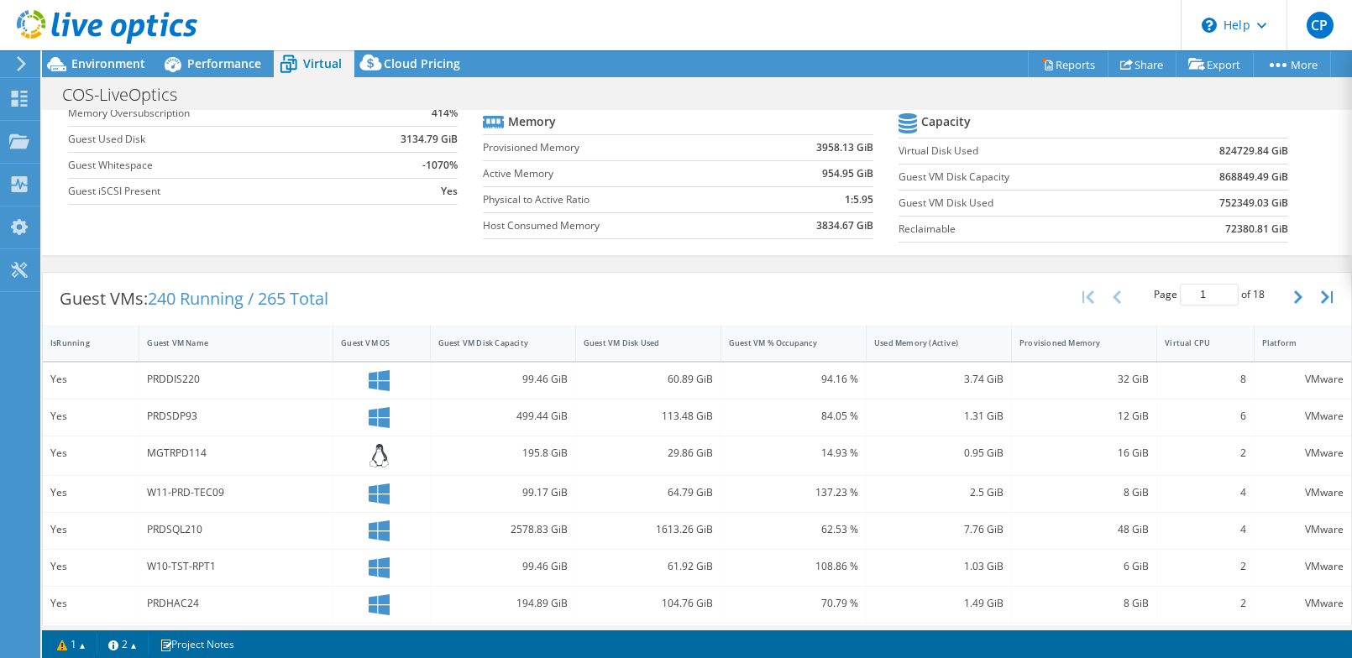
scroll to position [473, 0]
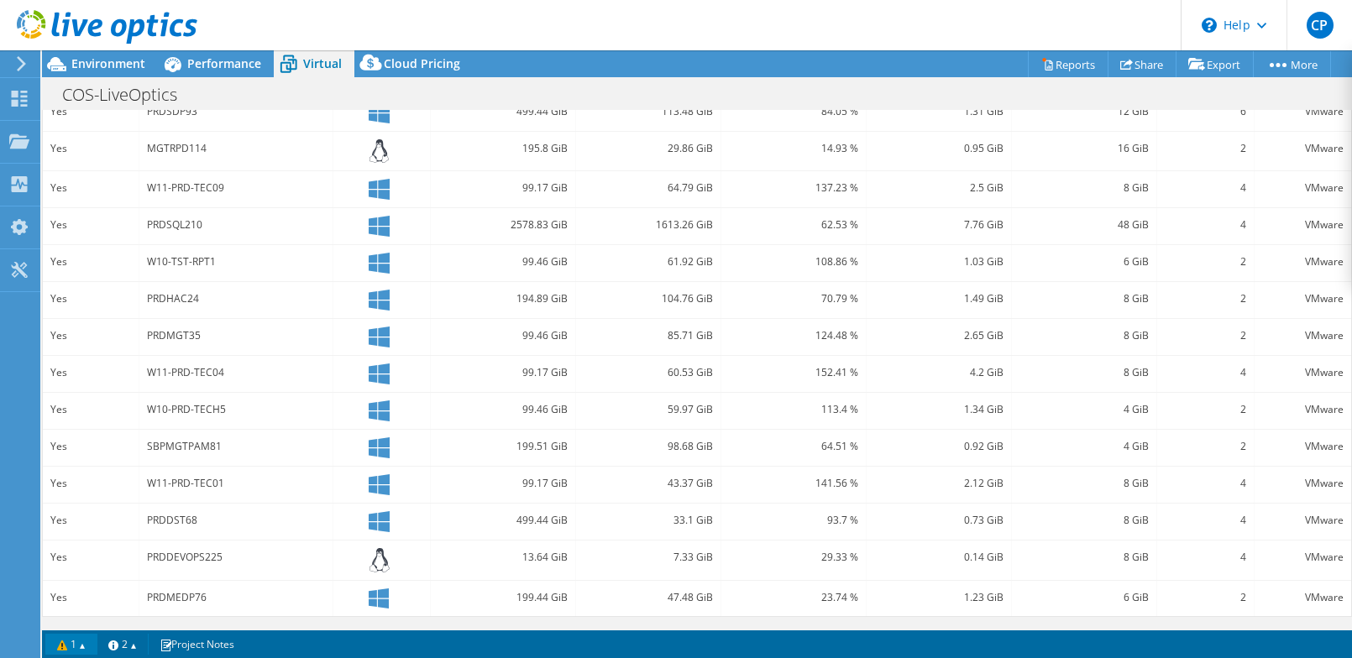
click at [70, 646] on link "1" at bounding box center [71, 644] width 52 height 21
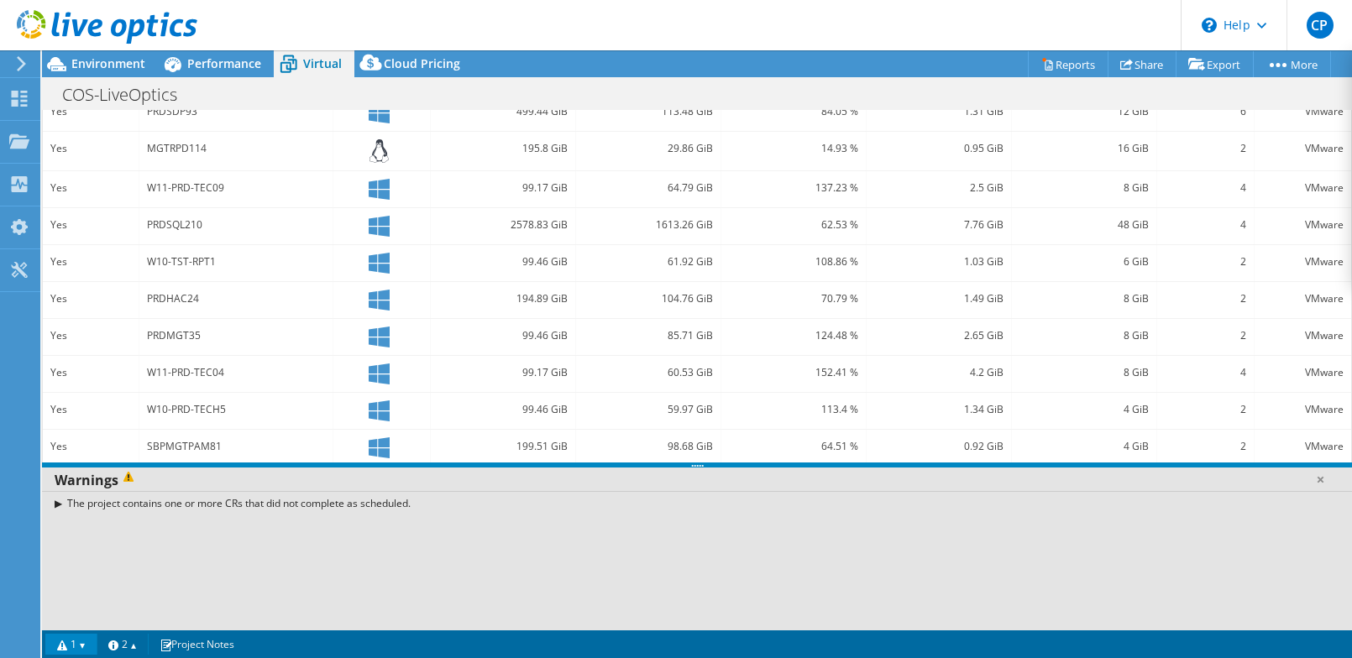
click at [66, 505] on div "The project contains one or more CRs that did not complete as scheduled." at bounding box center [697, 503] width 1310 height 24
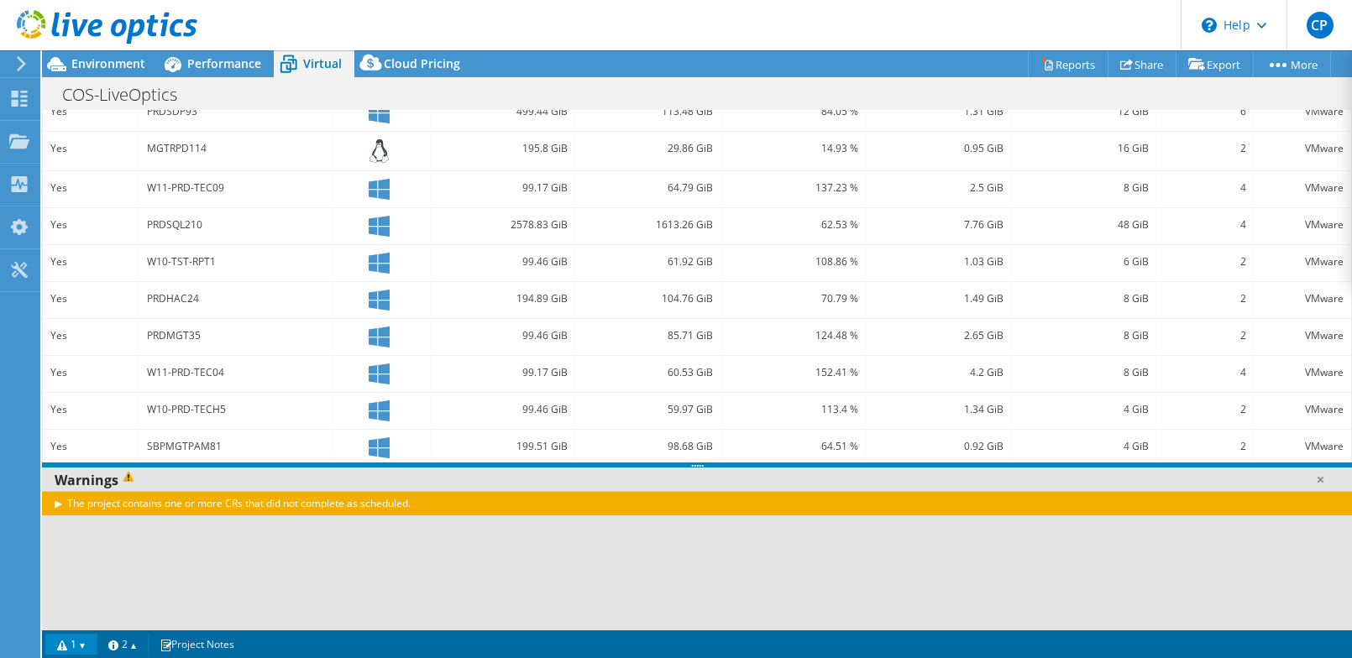
click at [50, 505] on div "The project contains one or more CRs that did not complete as scheduled." at bounding box center [697, 503] width 1310 height 24
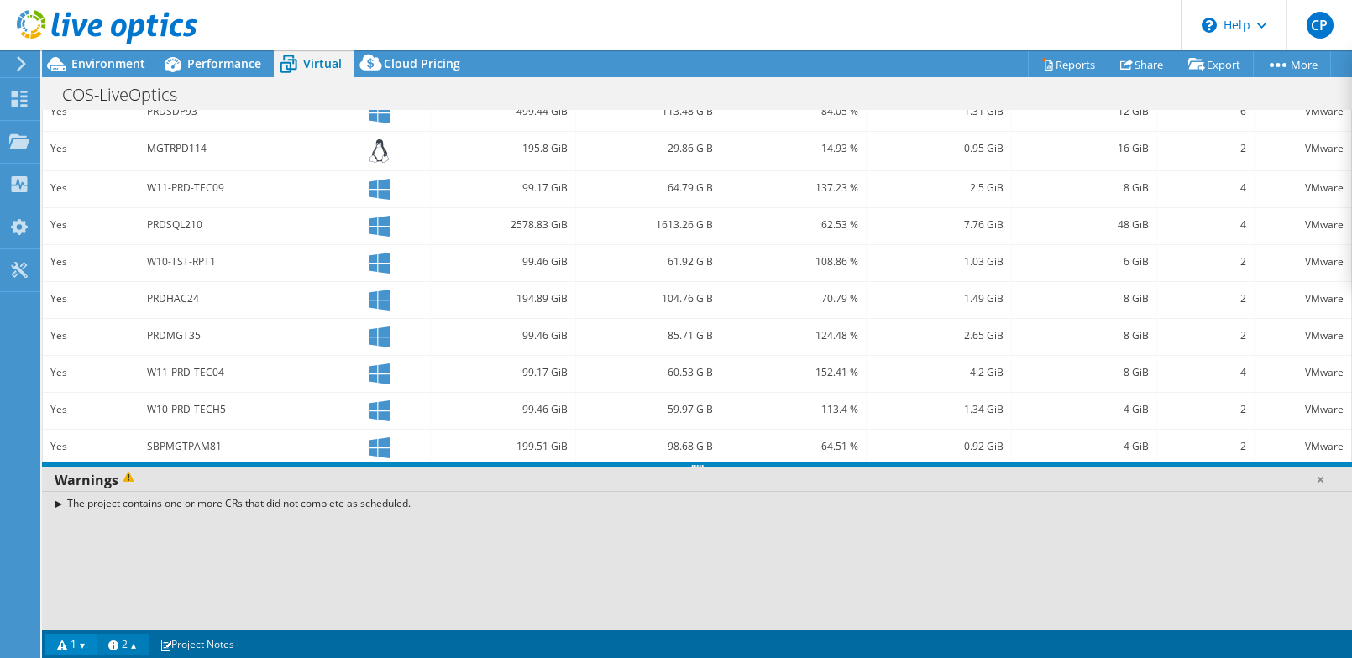
click at [129, 645] on link "2" at bounding box center [123, 644] width 52 height 21
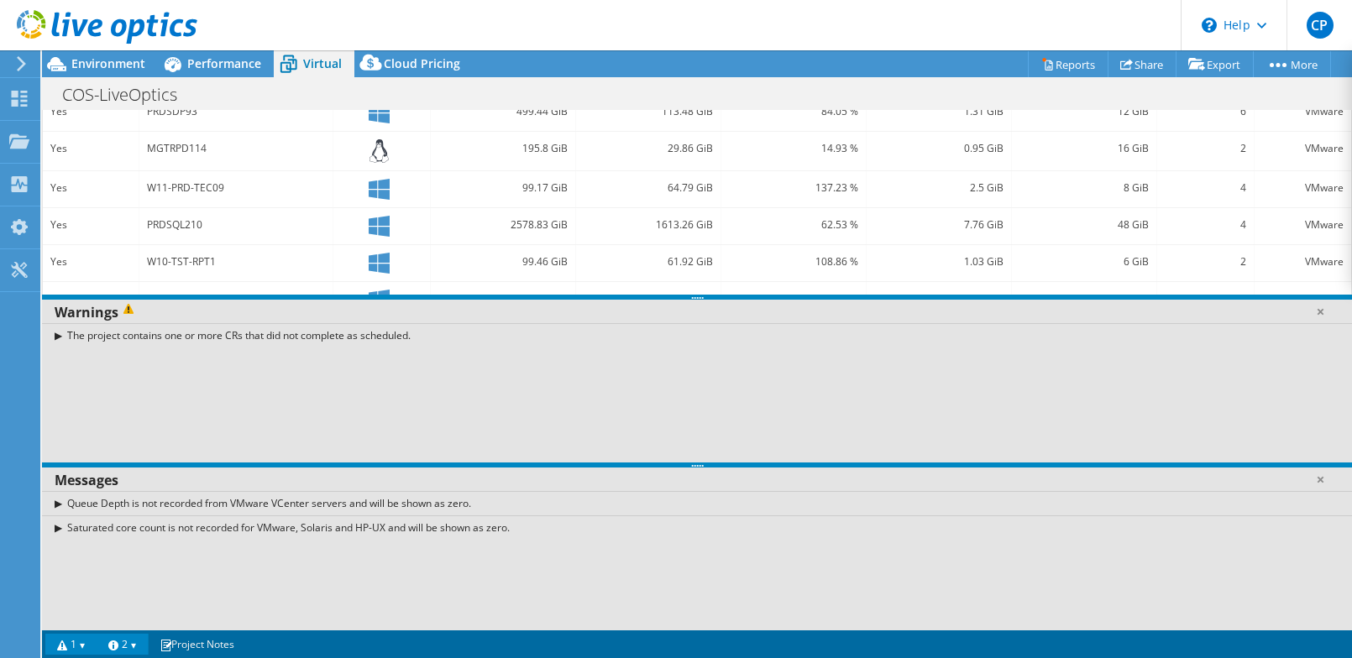
click at [129, 645] on link "2" at bounding box center [123, 644] width 52 height 21
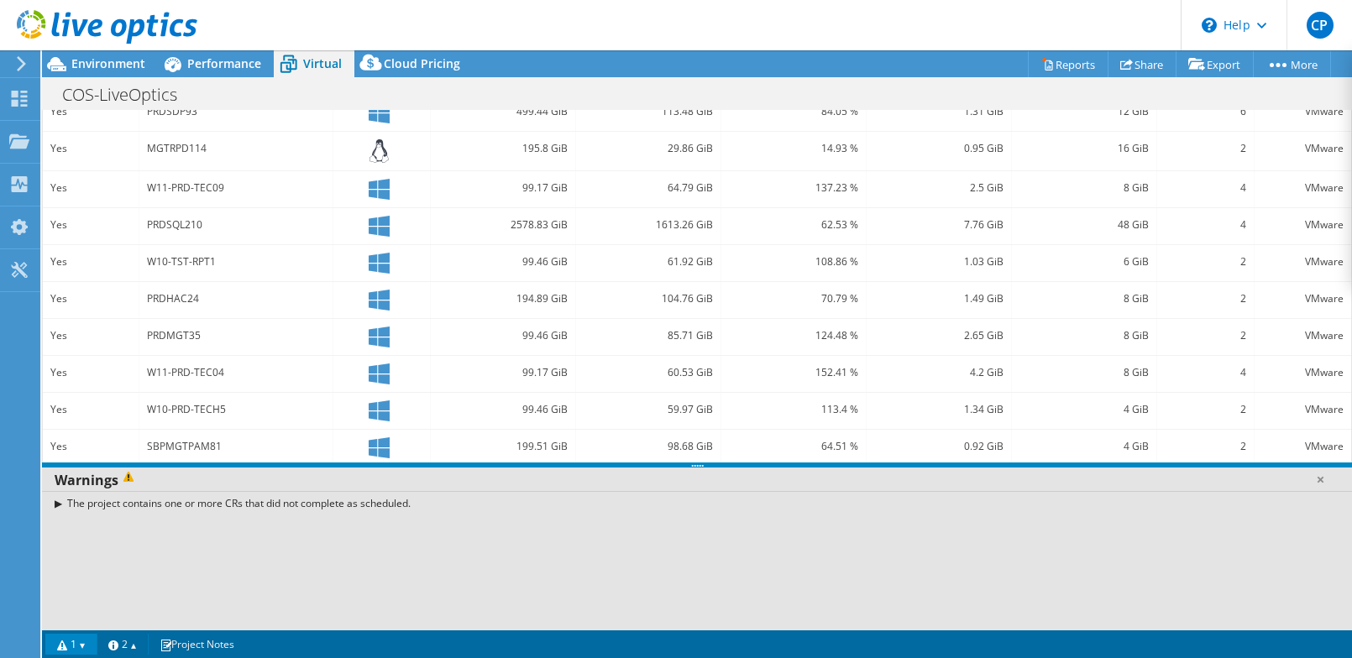
click at [72, 646] on link "1" at bounding box center [71, 644] width 52 height 21
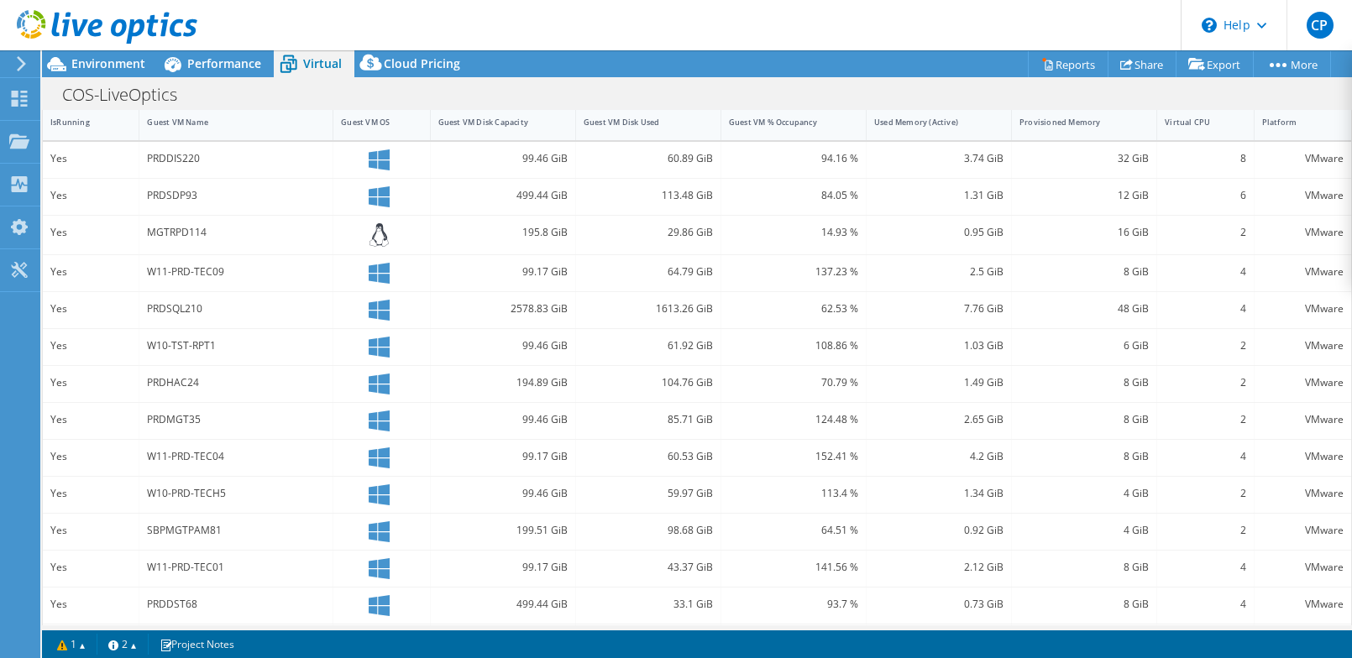
scroll to position [0, 0]
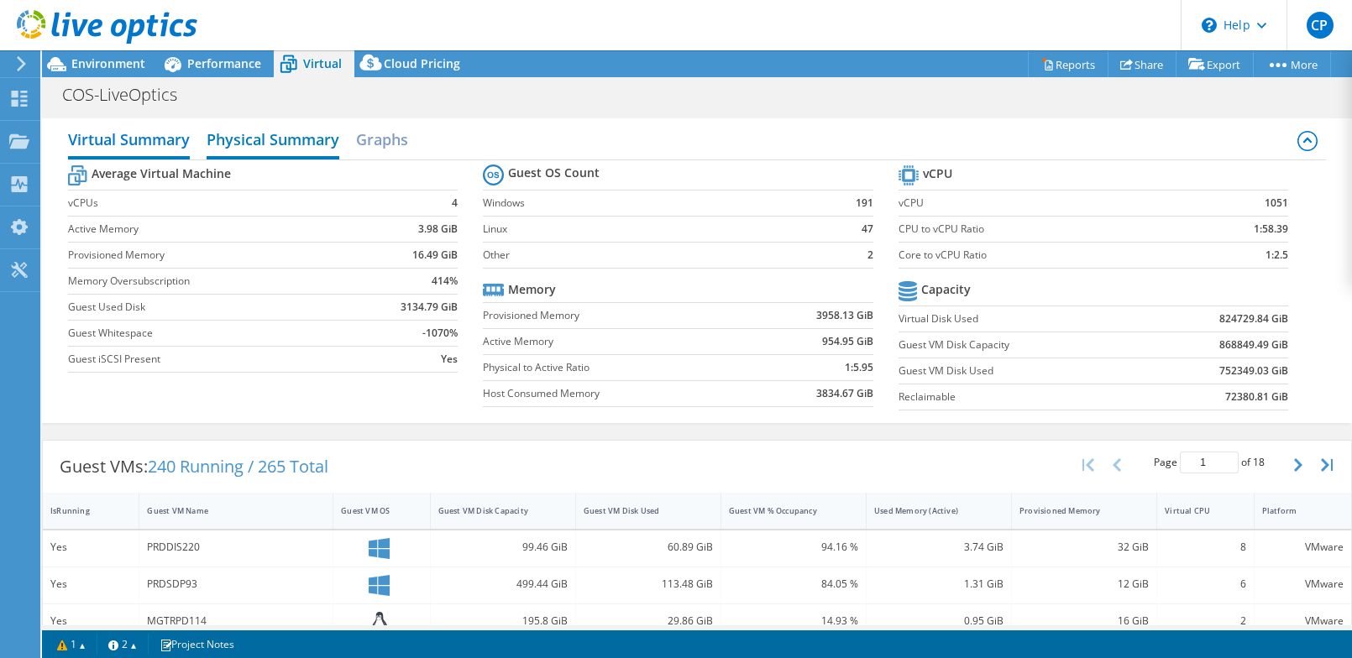
click at [282, 141] on h2 "Physical Summary" at bounding box center [273, 141] width 133 height 37
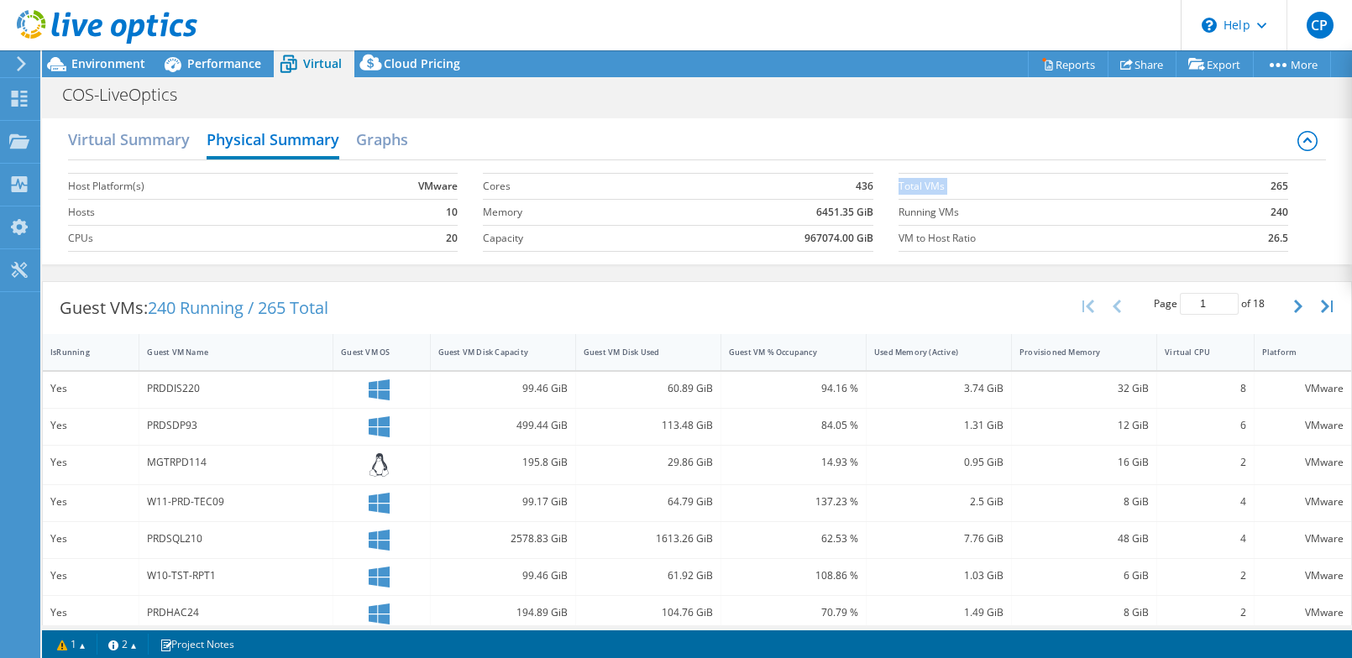
drag, startPoint x: 1259, startPoint y: 191, endPoint x: 1293, endPoint y: 193, distance: 34.5
click at [1293, 193] on section "Total VMs 265 Running VMs 240 VM to Host Ratio 26.5" at bounding box center [1105, 213] width 415 height 96
click at [370, 139] on h2 "Graphs" at bounding box center [382, 141] width 52 height 37
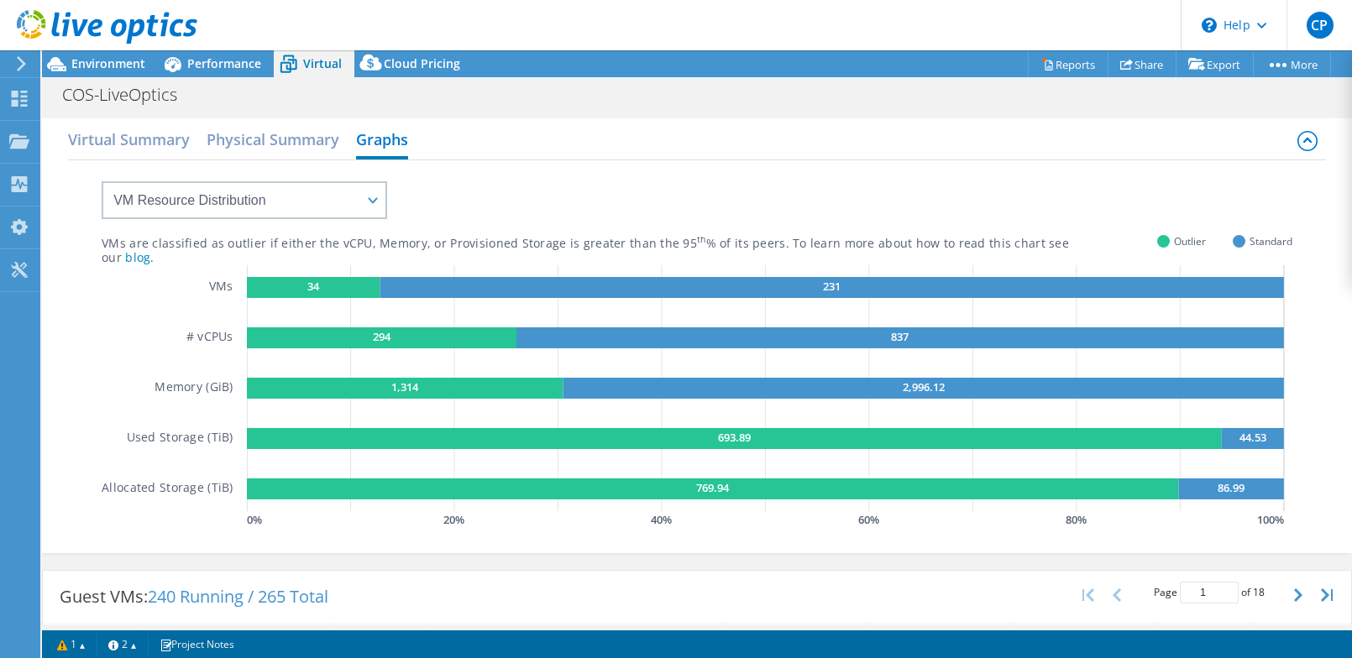
scroll to position [168, 0]
